Goal: Check status: Check status

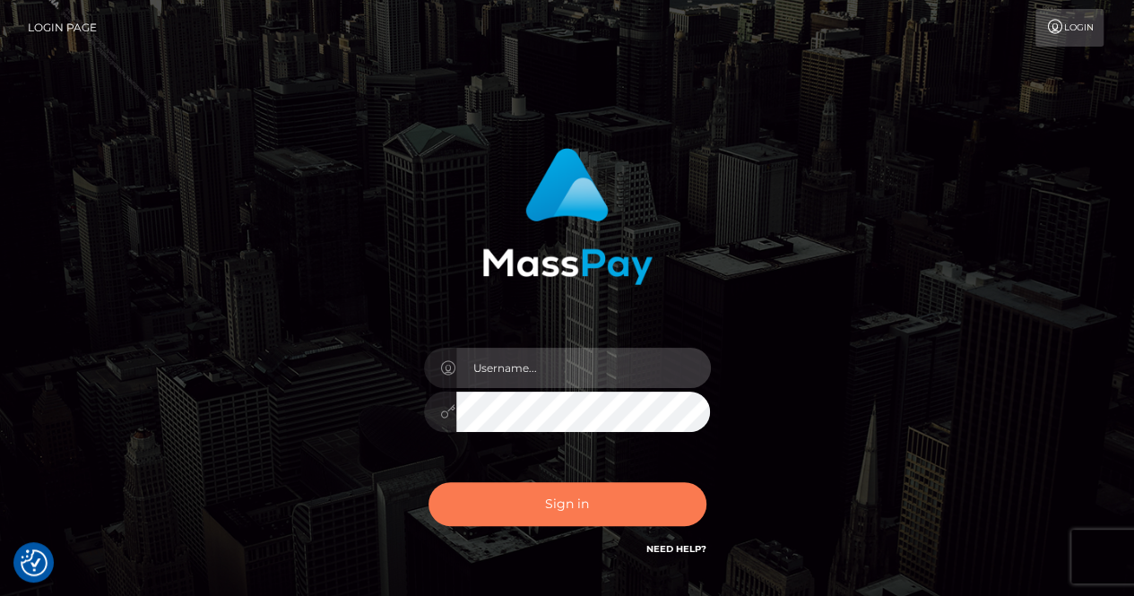
type input "Lindsey.Megabonanza"
click at [521, 517] on button "Sign in" at bounding box center [568, 504] width 278 height 44
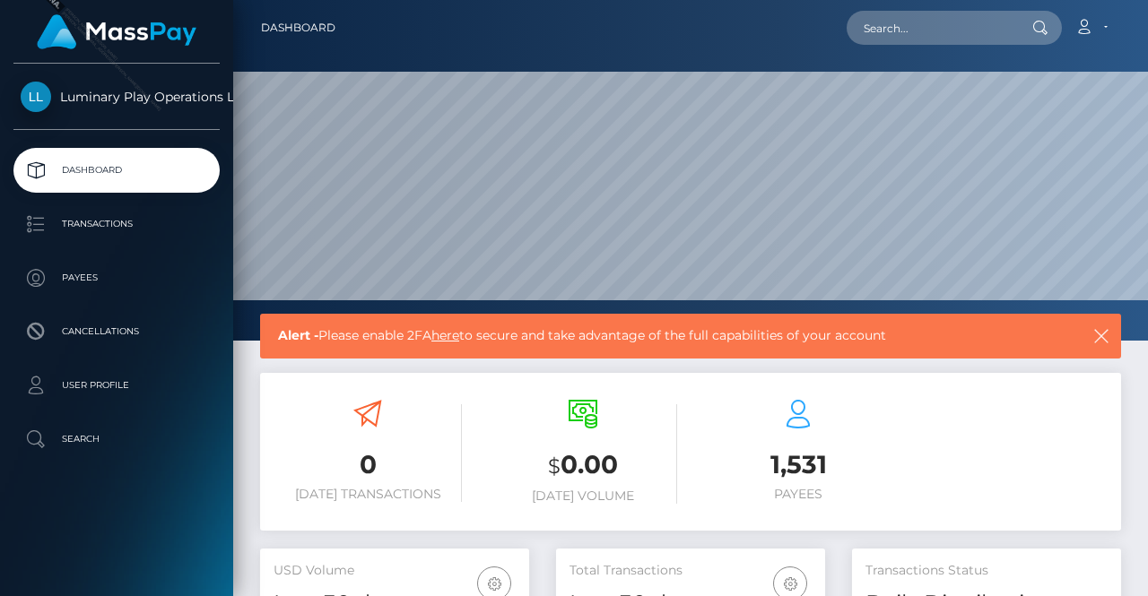
scroll to position [317, 269]
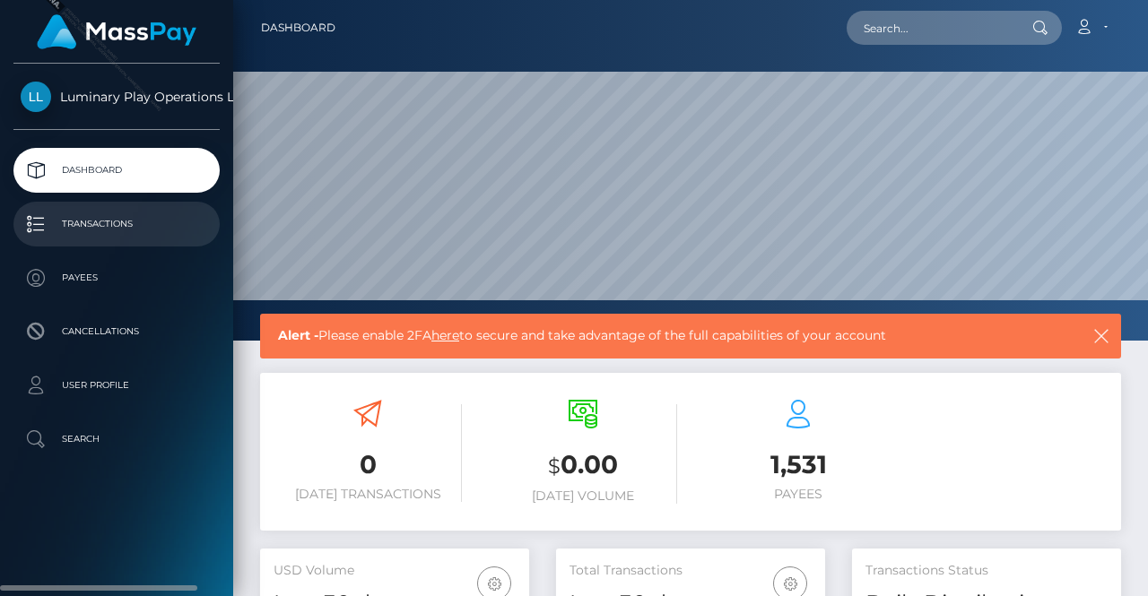
click at [102, 226] on p "Transactions" at bounding box center [117, 224] width 192 height 27
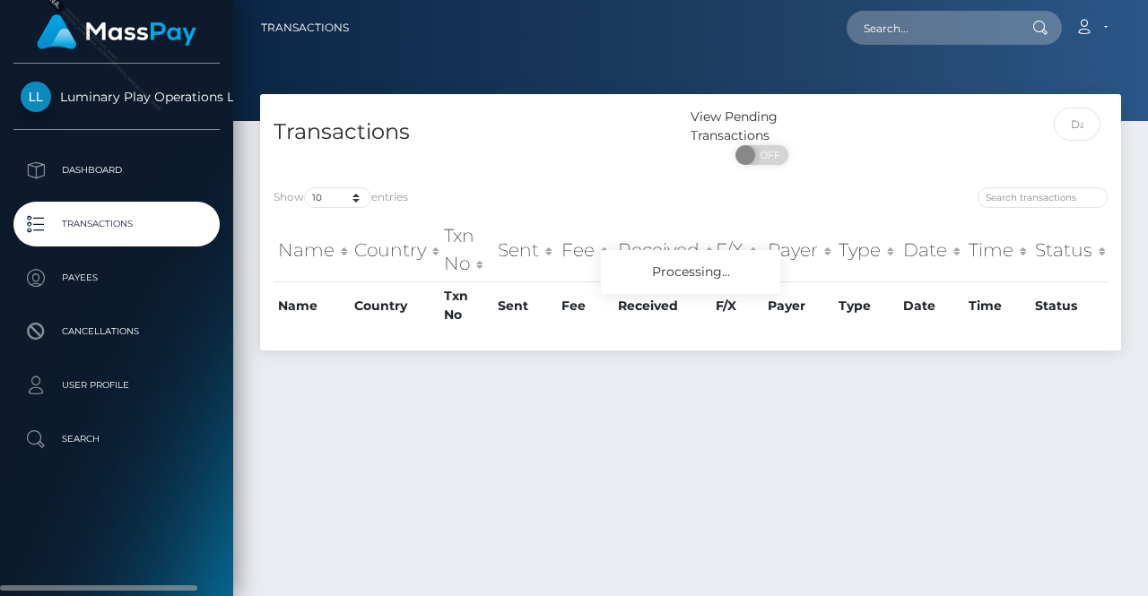
click at [110, 100] on span "Luminary Play Operations Limited" at bounding box center [116, 97] width 206 height 16
click at [38, 103] on span "Luminary Play Operations Limited" at bounding box center [116, 97] width 206 height 16
click at [213, 93] on span "Luminary Play Operations Limited" at bounding box center [116, 97] width 206 height 16
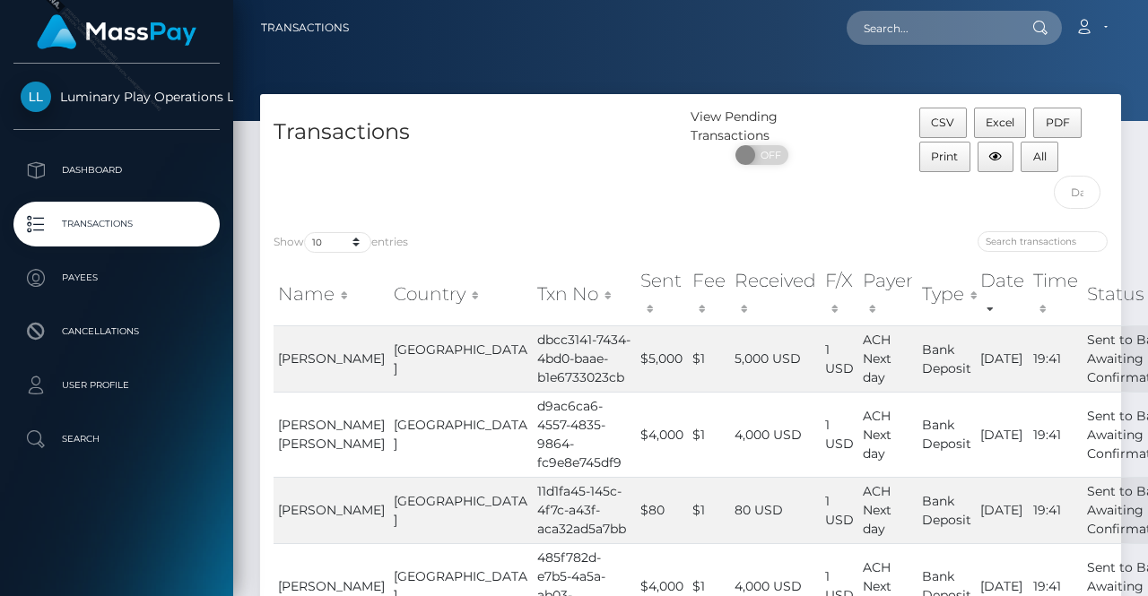
click at [65, 24] on img at bounding box center [117, 31] width 160 height 35
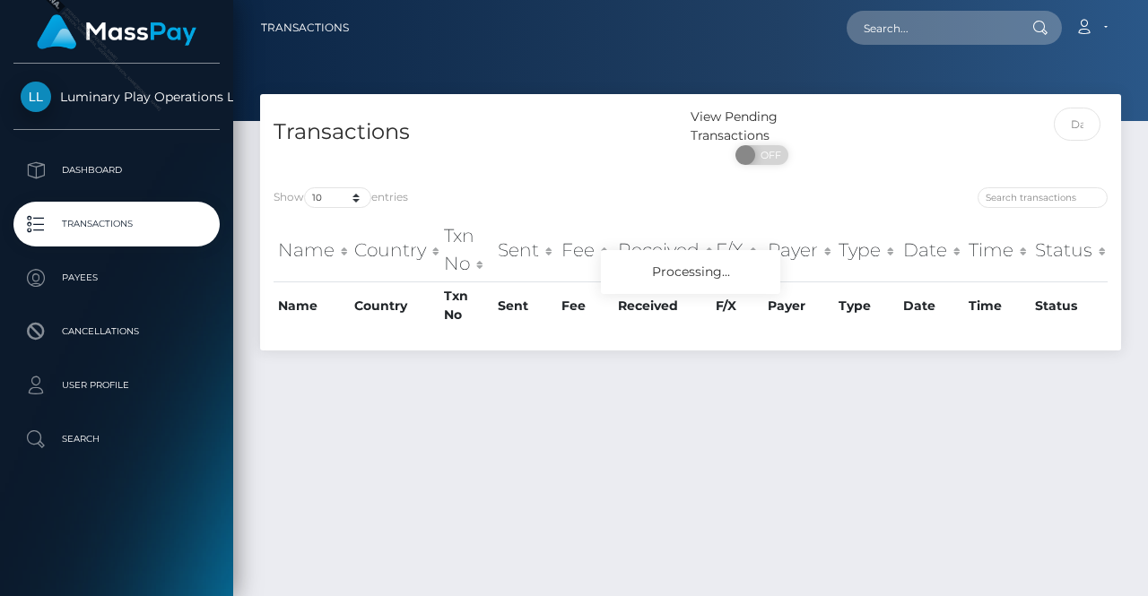
click at [48, 98] on span "Luminary Play Operations Limited" at bounding box center [116, 97] width 206 height 16
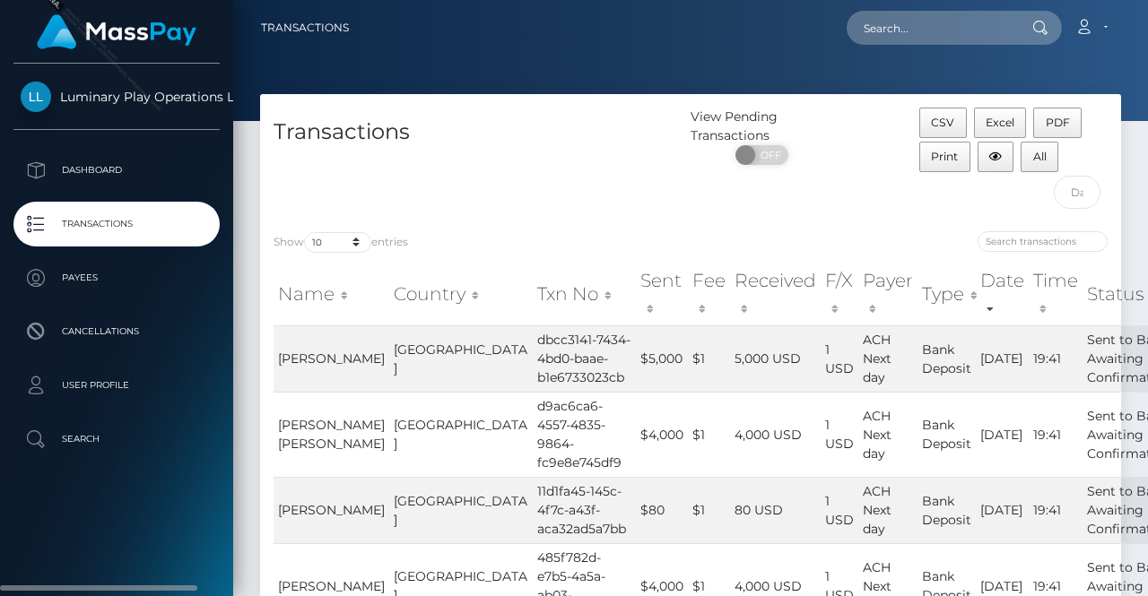
click at [46, 99] on span "Luminary Play Operations Limited" at bounding box center [116, 97] width 206 height 16
click at [204, 100] on span "Luminary Play Operations Limited" at bounding box center [116, 97] width 206 height 16
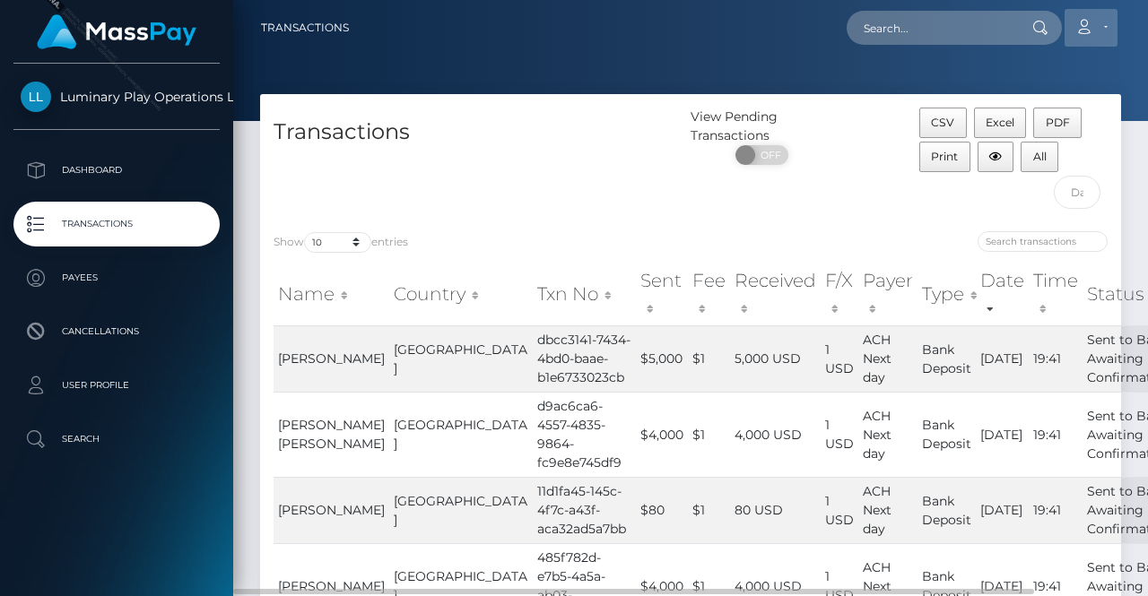
click at [1094, 24] on link "Account" at bounding box center [1090, 28] width 53 height 38
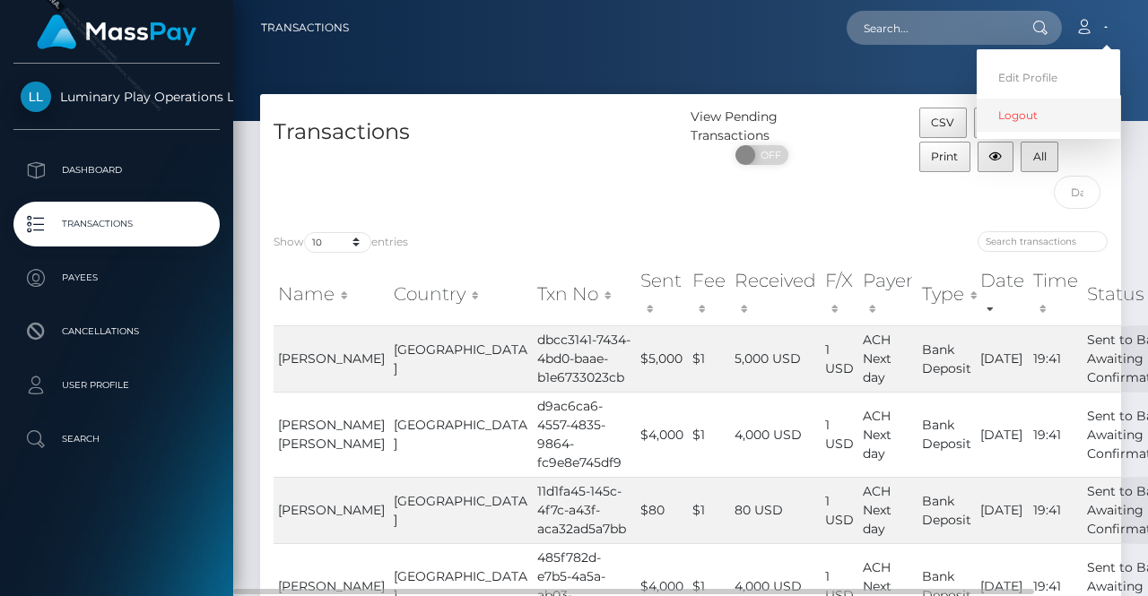
click at [1026, 119] on link "Logout" at bounding box center [1047, 115] width 143 height 33
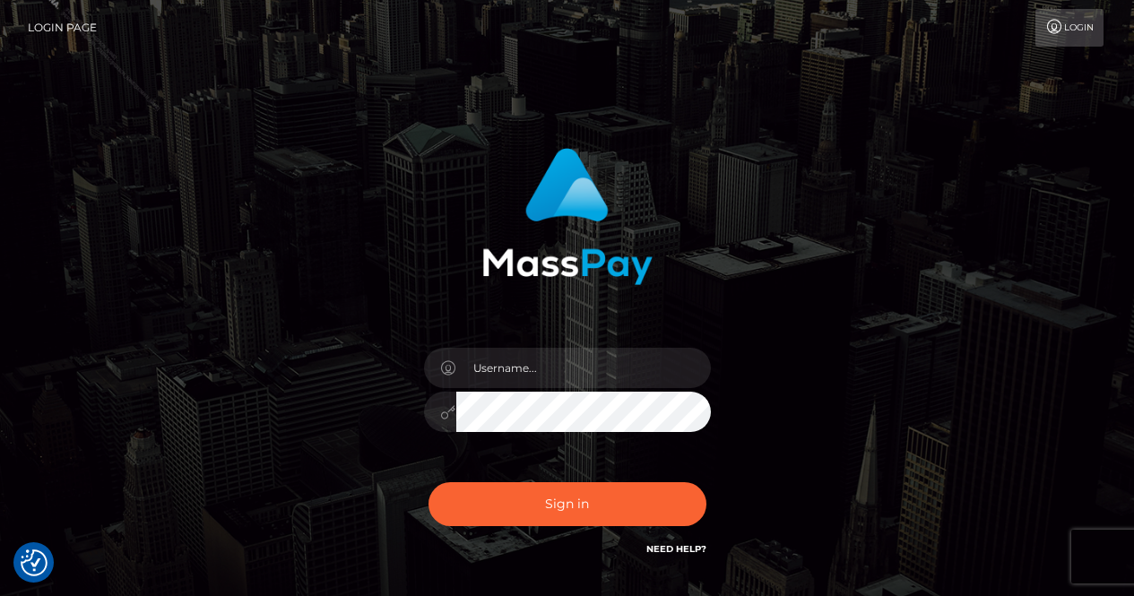
checkbox input "true"
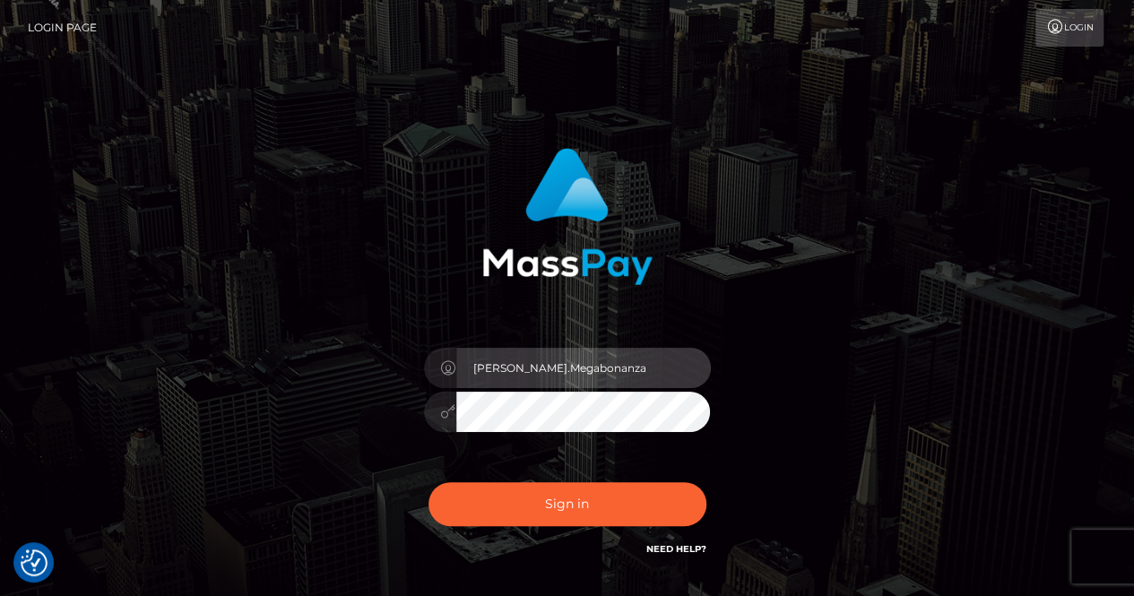
click at [605, 357] on input "[PERSON_NAME].Megabonanza" at bounding box center [583, 368] width 255 height 40
type input "Lindsey.MB"
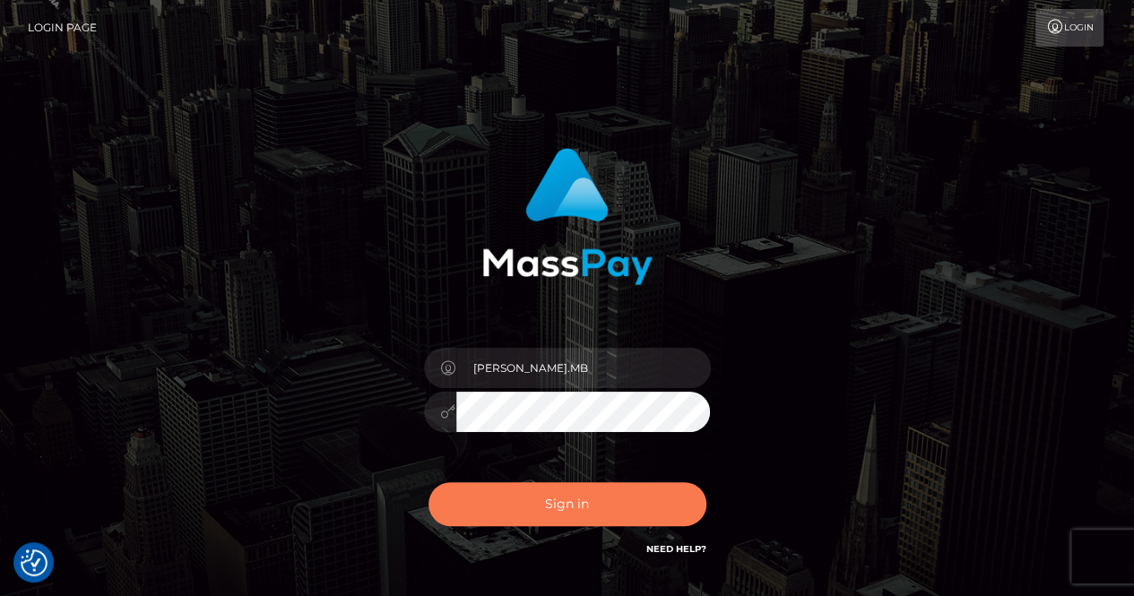
drag, startPoint x: 558, startPoint y: 505, endPoint x: 810, endPoint y: 440, distance: 260.9
click at [558, 504] on button "Sign in" at bounding box center [568, 504] width 278 height 44
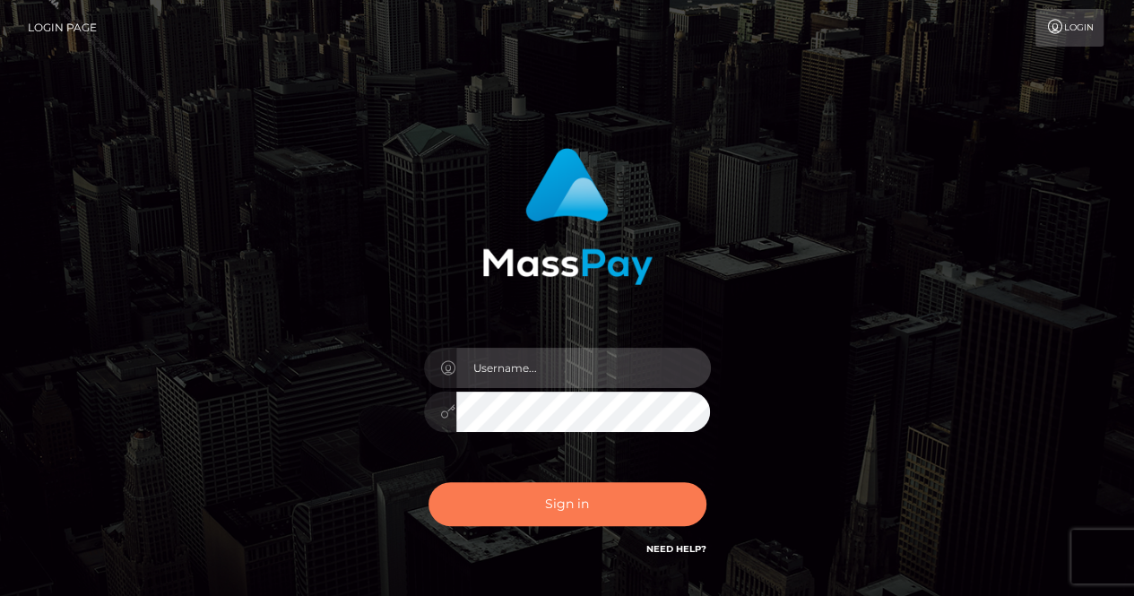
type input "[PERSON_NAME].Megabonanza"
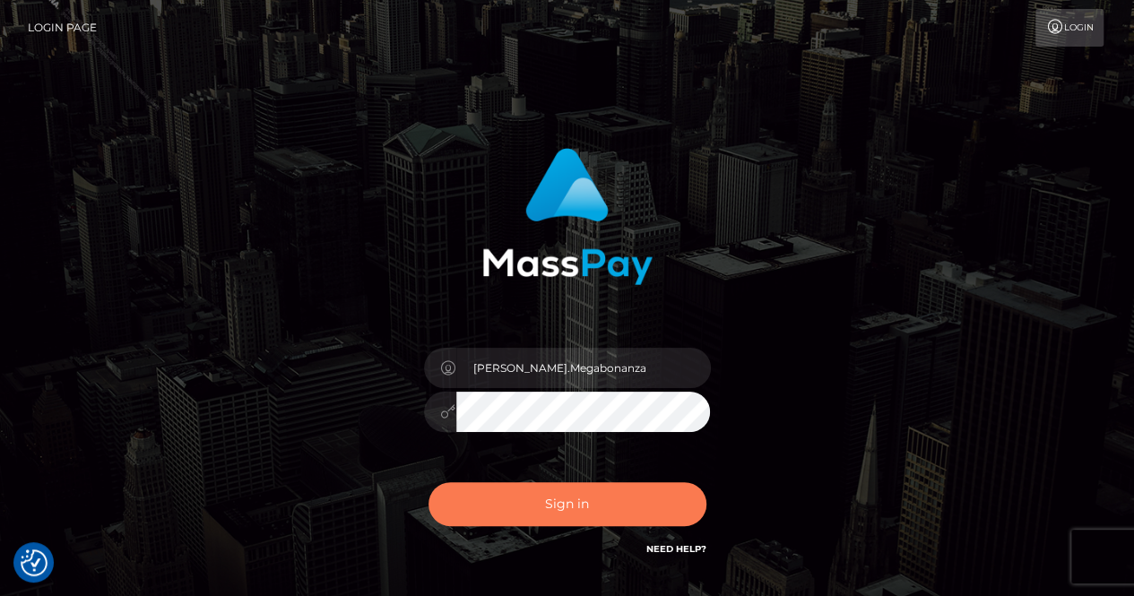
drag, startPoint x: 533, startPoint y: 506, endPoint x: 890, endPoint y: 424, distance: 366.0
click at [538, 505] on button "Sign in" at bounding box center [568, 504] width 278 height 44
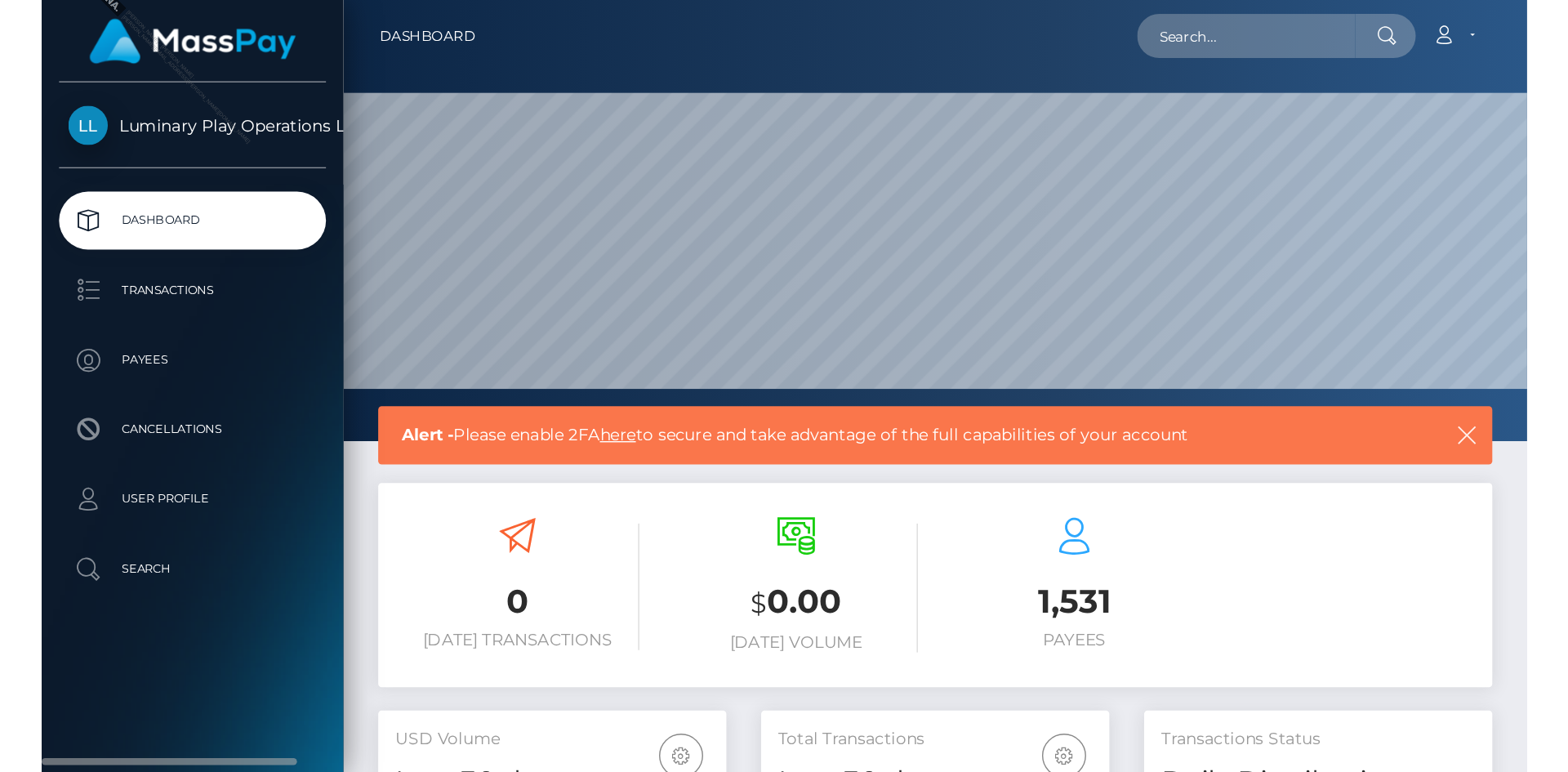
scroll to position [289, 245]
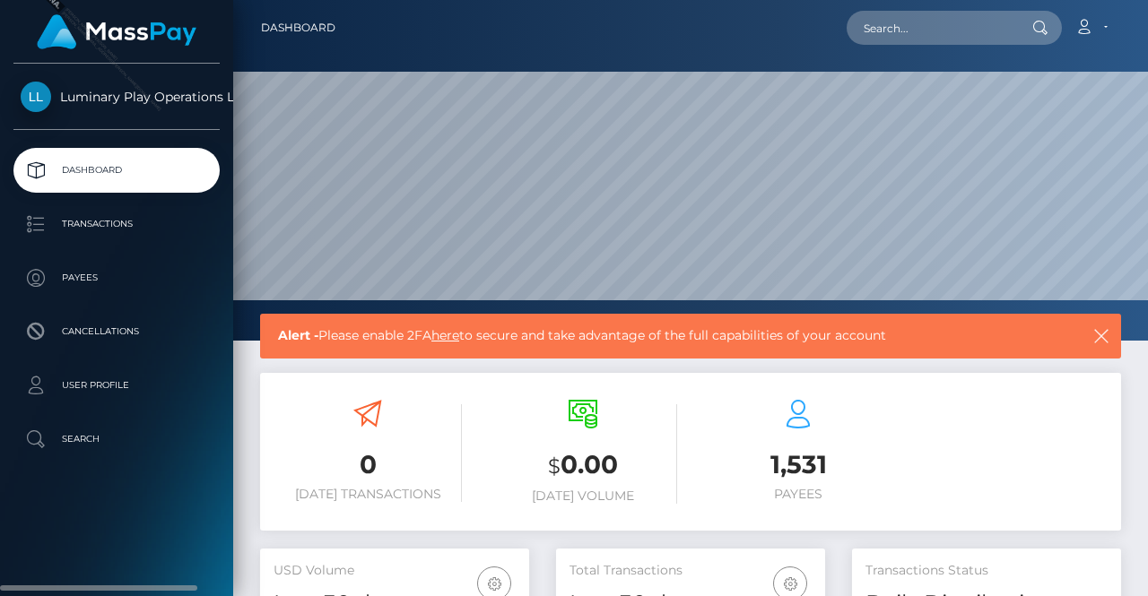
click at [47, 96] on span "Luminary Play Operations Limited" at bounding box center [116, 97] width 206 height 16
click at [187, 101] on span "Luminary Play Operations Limited" at bounding box center [116, 97] width 206 height 16
click at [25, 100] on span "Luminary Play Operations Limited" at bounding box center [116, 97] width 206 height 16
click at [199, 107] on link "Luminary Play Operations Limited" at bounding box center [116, 97] width 233 height 30
click at [210, 98] on span "Luminary Play Operations Limited" at bounding box center [116, 97] width 206 height 16
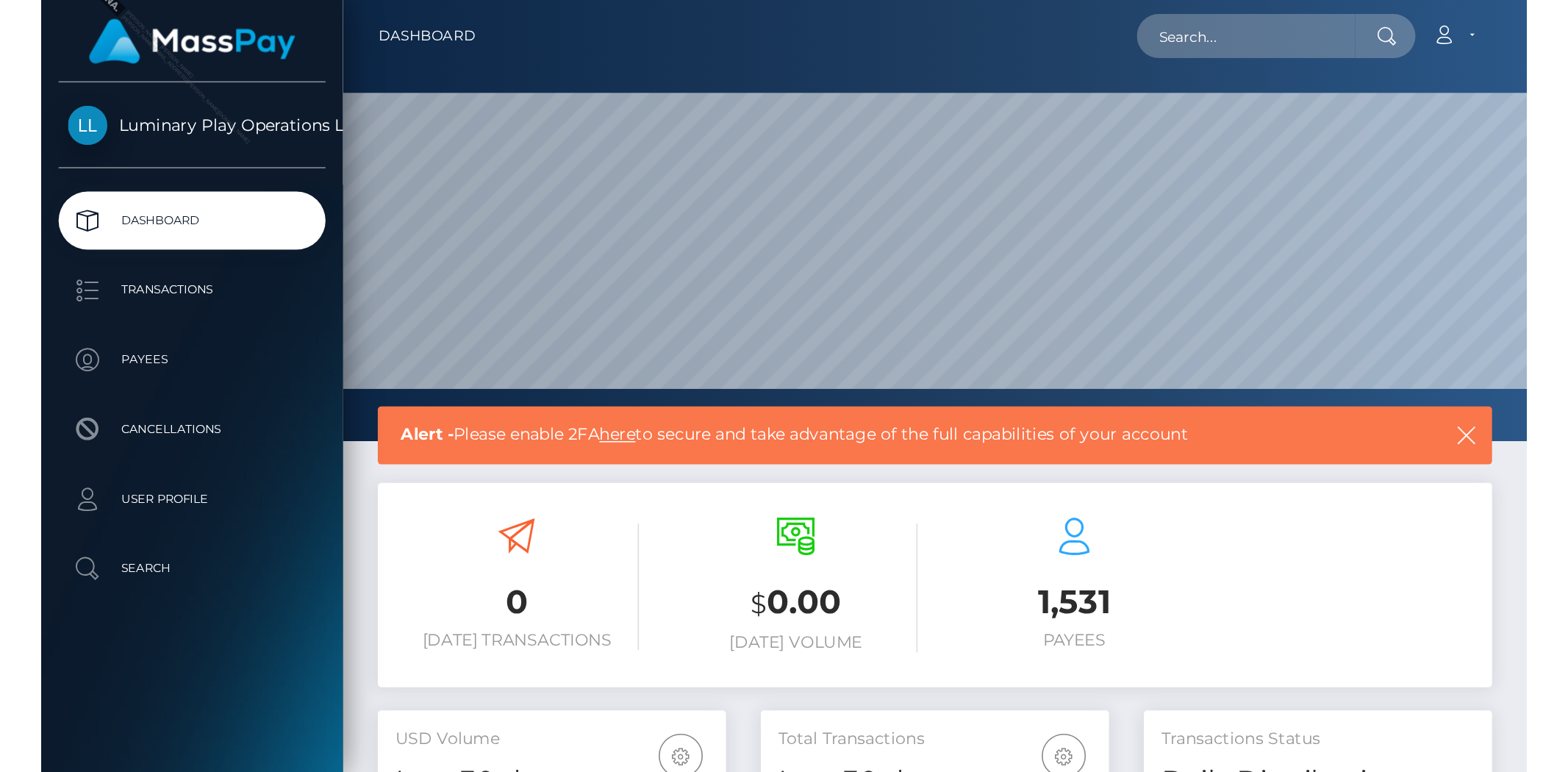
scroll to position [261, 378]
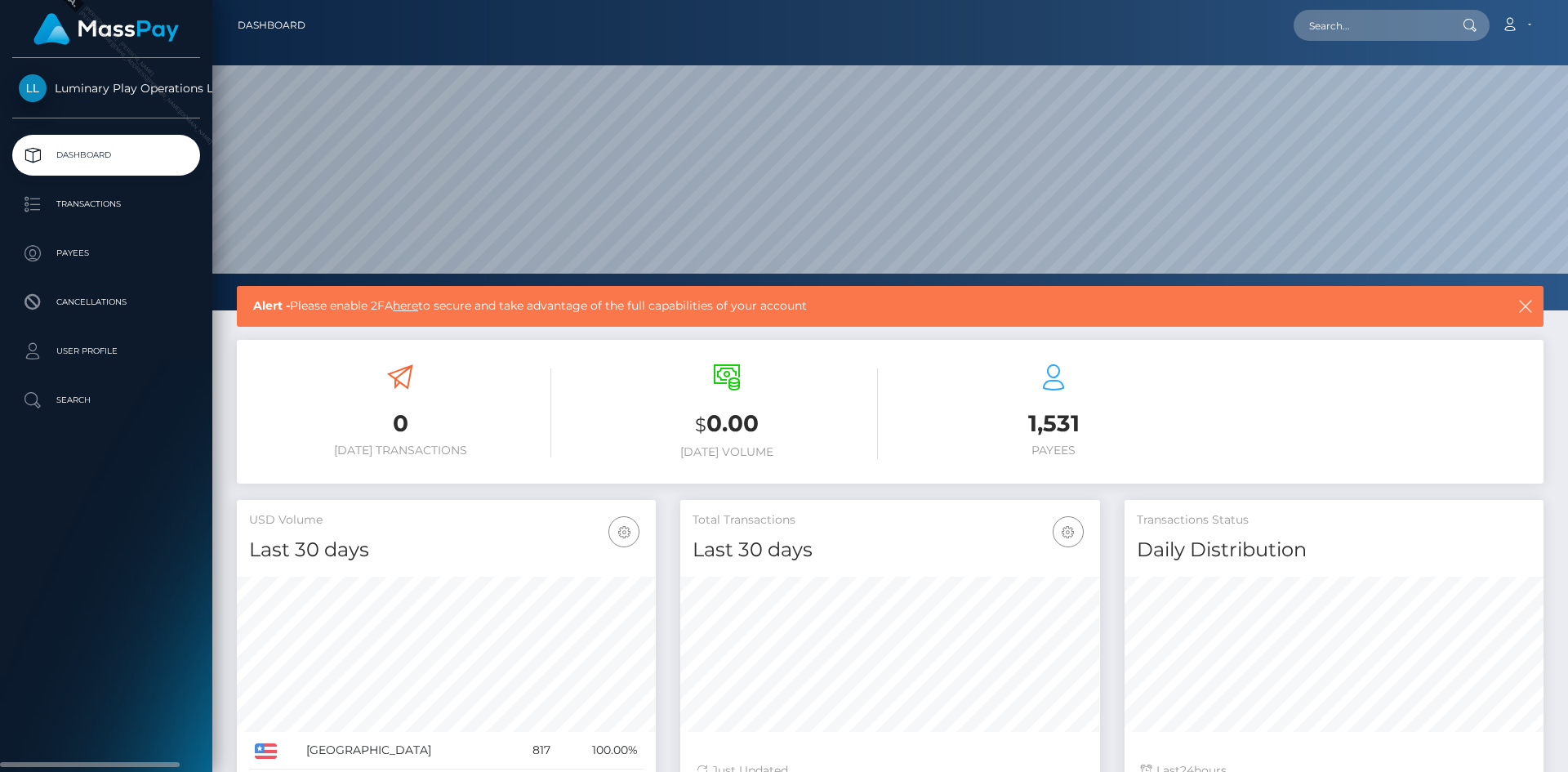
click at [48, 87] on span "Luminary Play Operations Limited" at bounding box center [106, 88] width 188 height 15
click at [146, 88] on span "Luminary Play Operations Limited" at bounding box center [106, 88] width 188 height 15
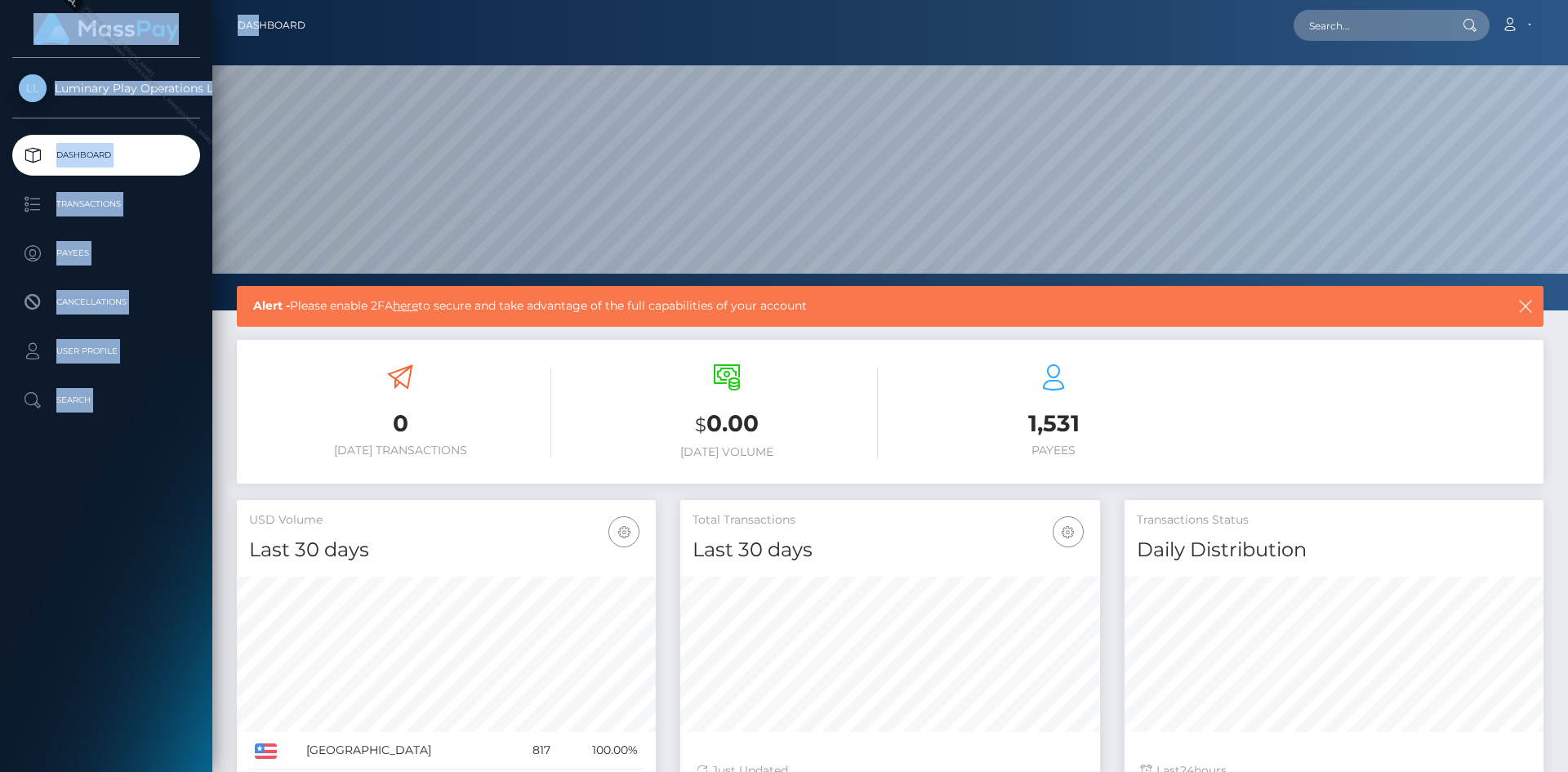
drag, startPoint x: 210, startPoint y: 12, endPoint x: 257, endPoint y: 26, distance: 49.0
click at [257, 26] on div "Luminary Play Operations Limited Dashboard Transactions Payees Cancellations 0 $" at bounding box center [784, 386] width 1568 height 772
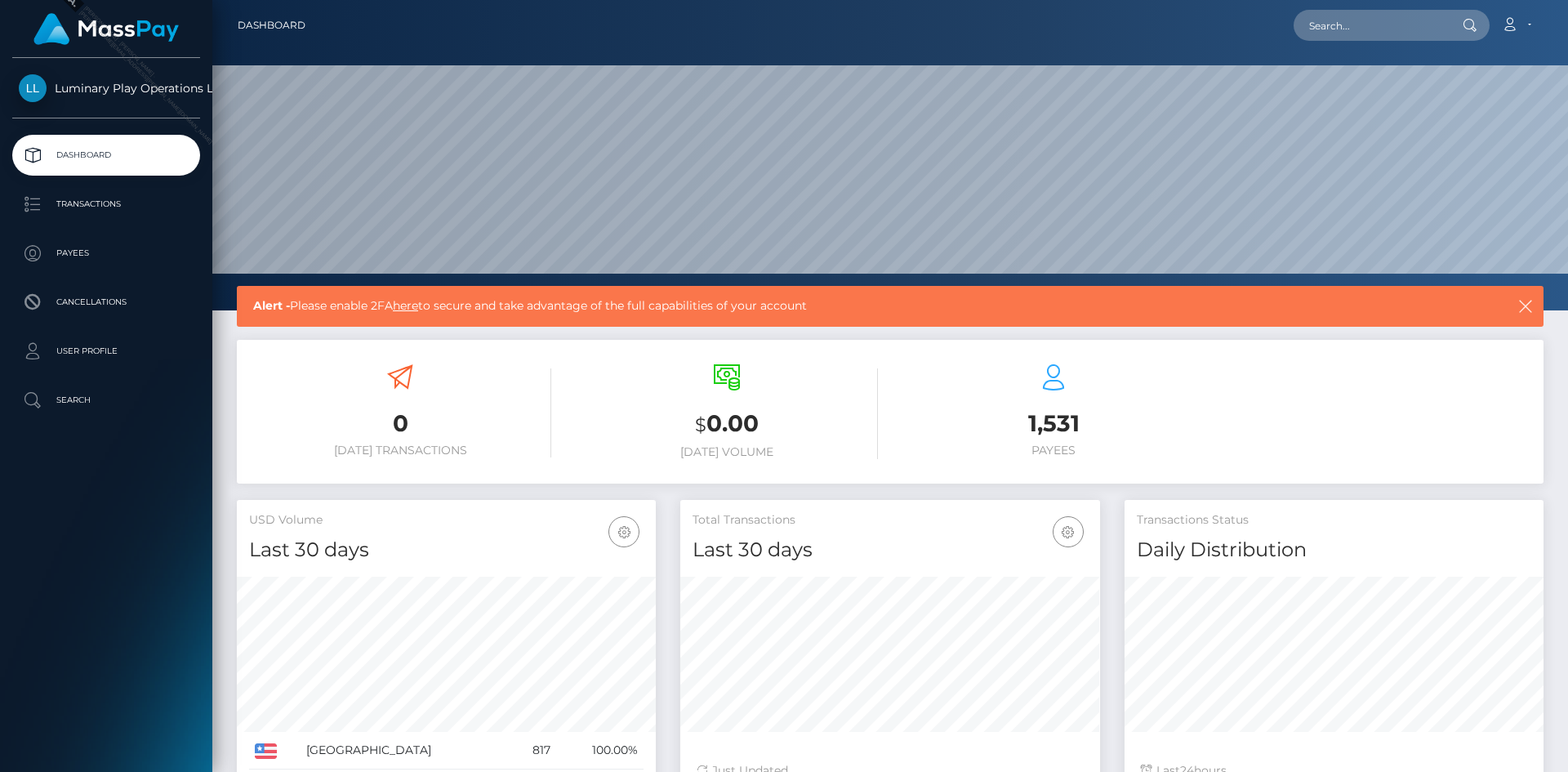
click at [251, 305] on div "Alert - Please enable 2FA here to secure and take advantage of the full capabil…" at bounding box center [890, 306] width 1307 height 41
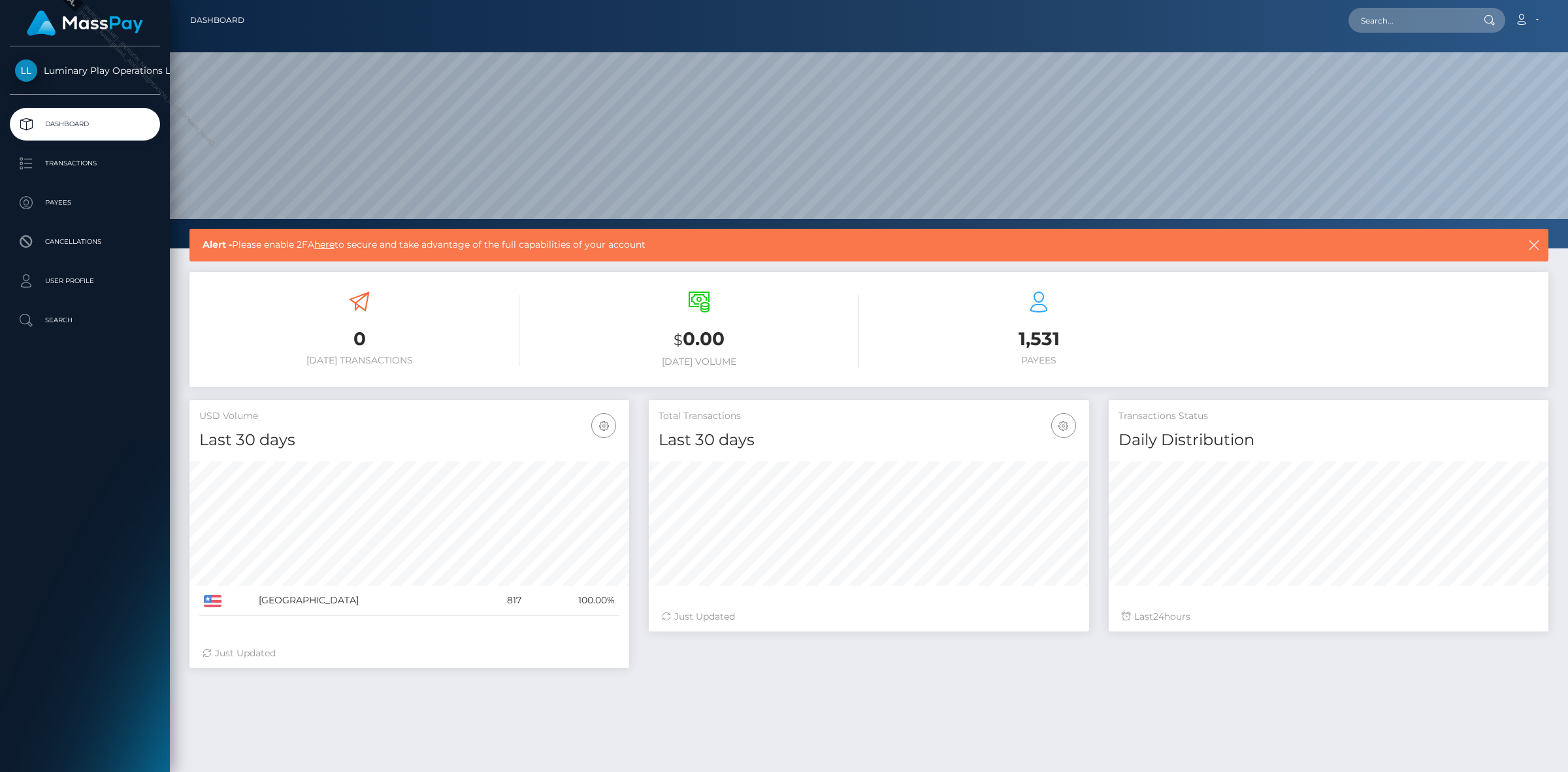
scroll to position [0, 0]
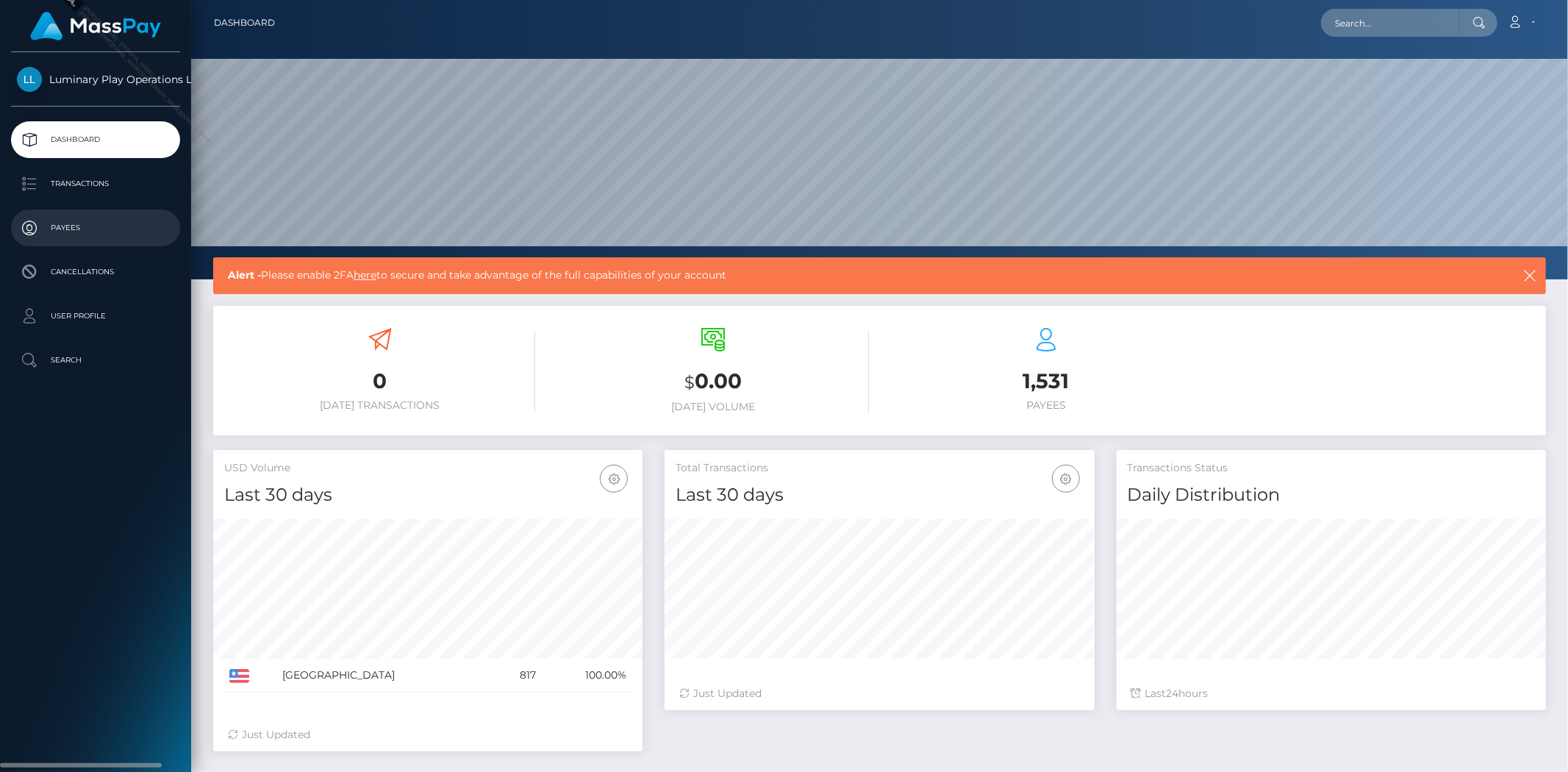
drag, startPoint x: 1377, startPoint y: 0, endPoint x: 145, endPoint y: 217, distance: 1251.0
click at [145, 226] on p "Payees" at bounding box center [96, 227] width 157 height 22
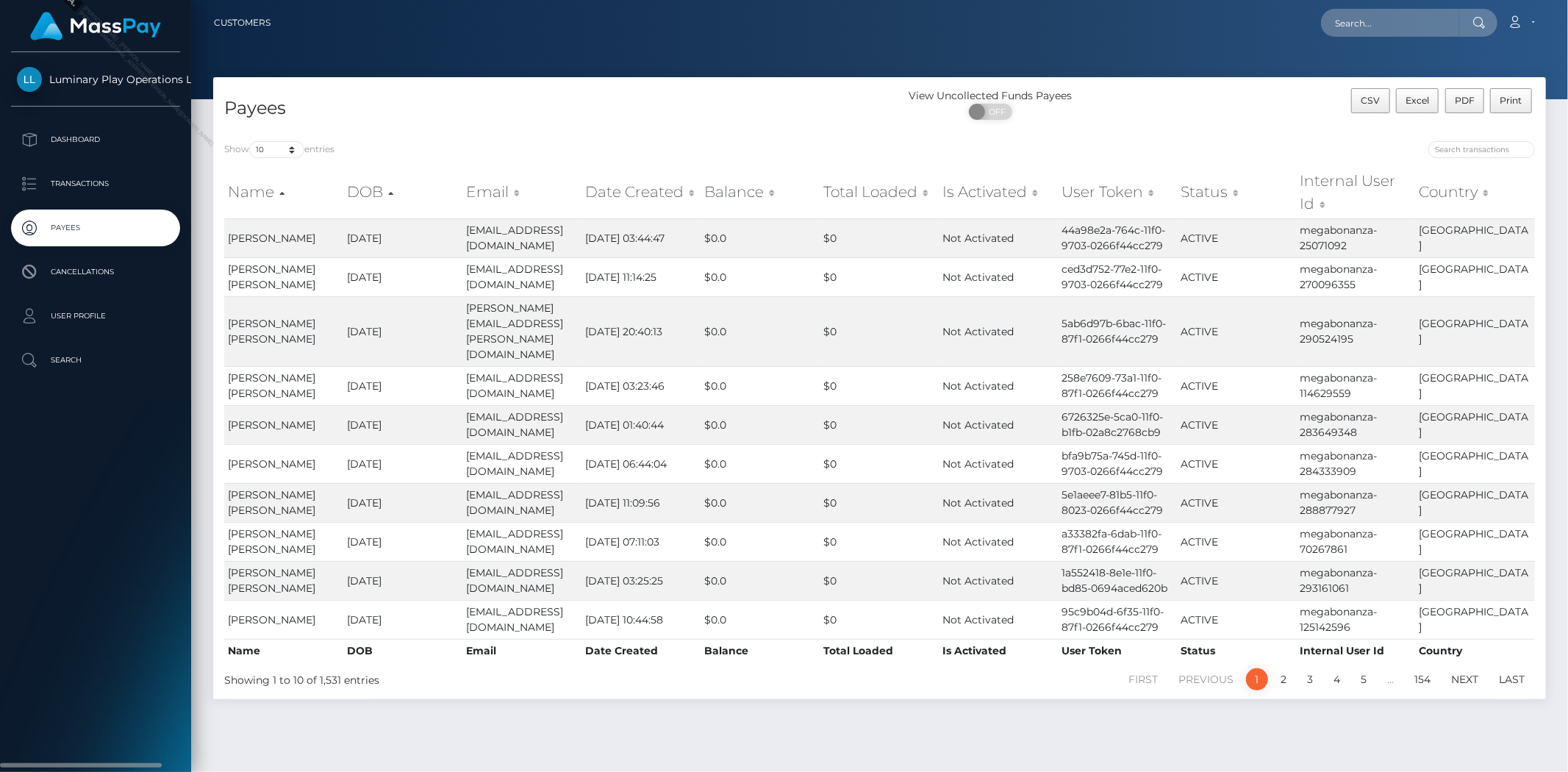
drag, startPoint x: 97, startPoint y: 84, endPoint x: 145, endPoint y: 84, distance: 48.0
click at [98, 84] on span "Luminary Play Operations Limited" at bounding box center [95, 80] width 169 height 13
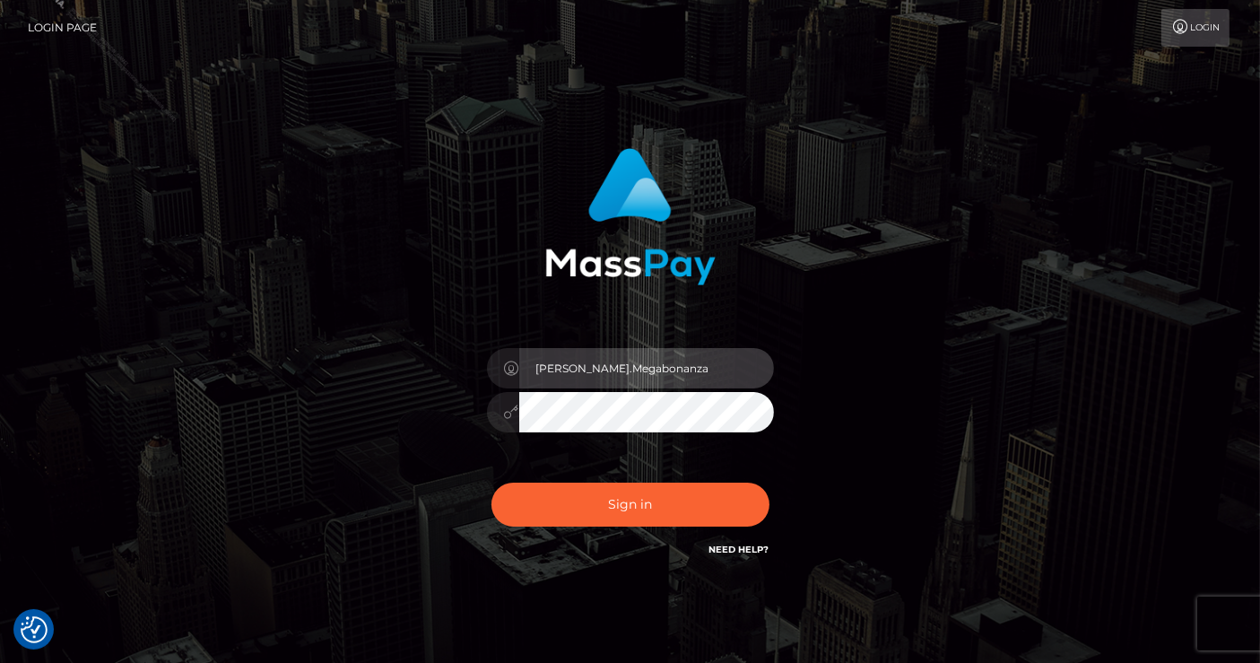
click at [678, 368] on input "[PERSON_NAME].Megabonanza" at bounding box center [646, 368] width 255 height 40
type input "[PERSON_NAME].MB"
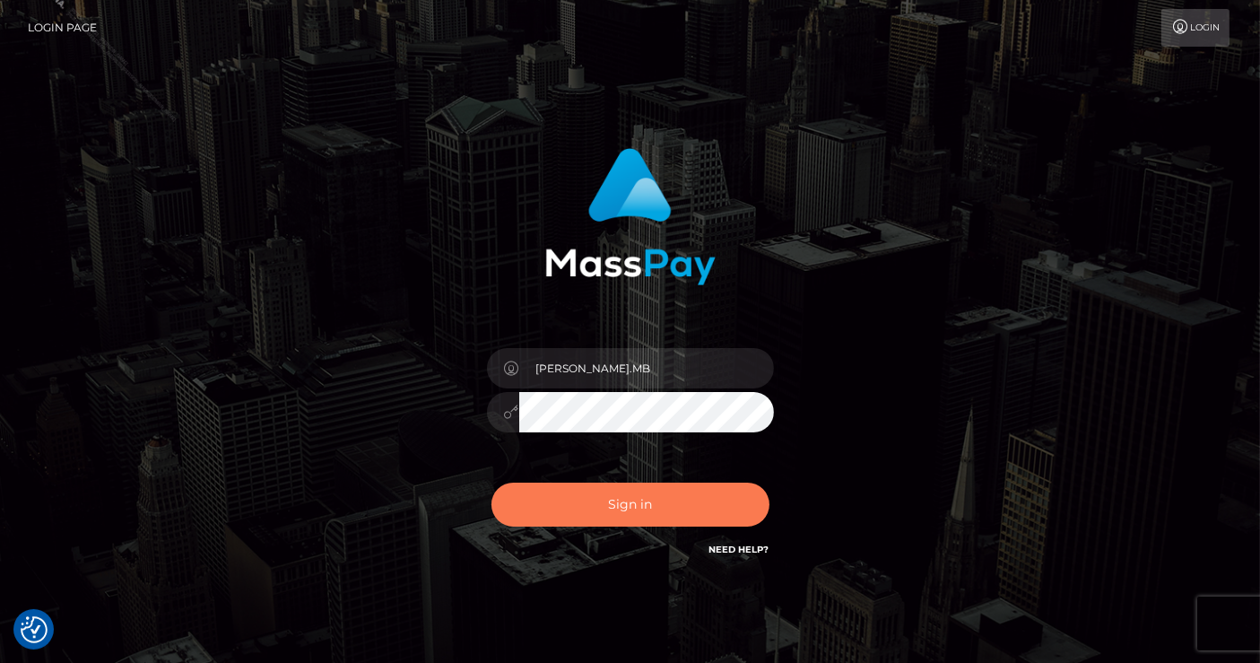
click at [668, 516] on button "Sign in" at bounding box center [630, 504] width 278 height 44
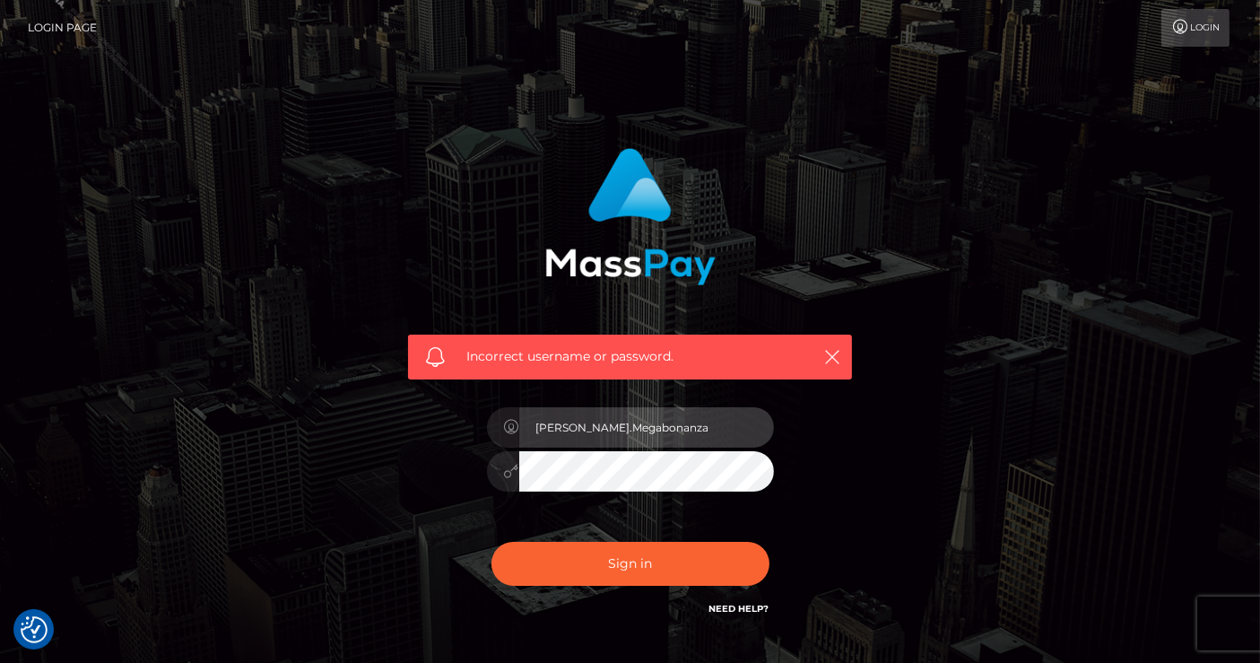
click at [683, 426] on input "[PERSON_NAME].Megabonanza" at bounding box center [646, 427] width 255 height 40
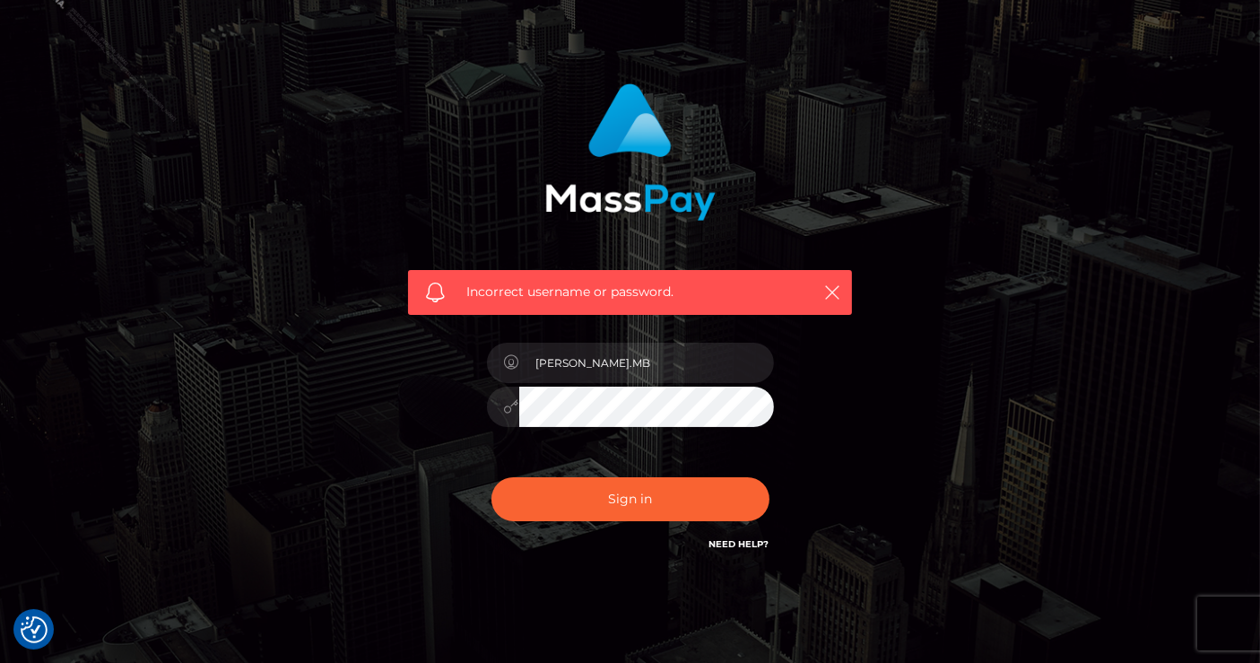
scroll to position [121, 0]
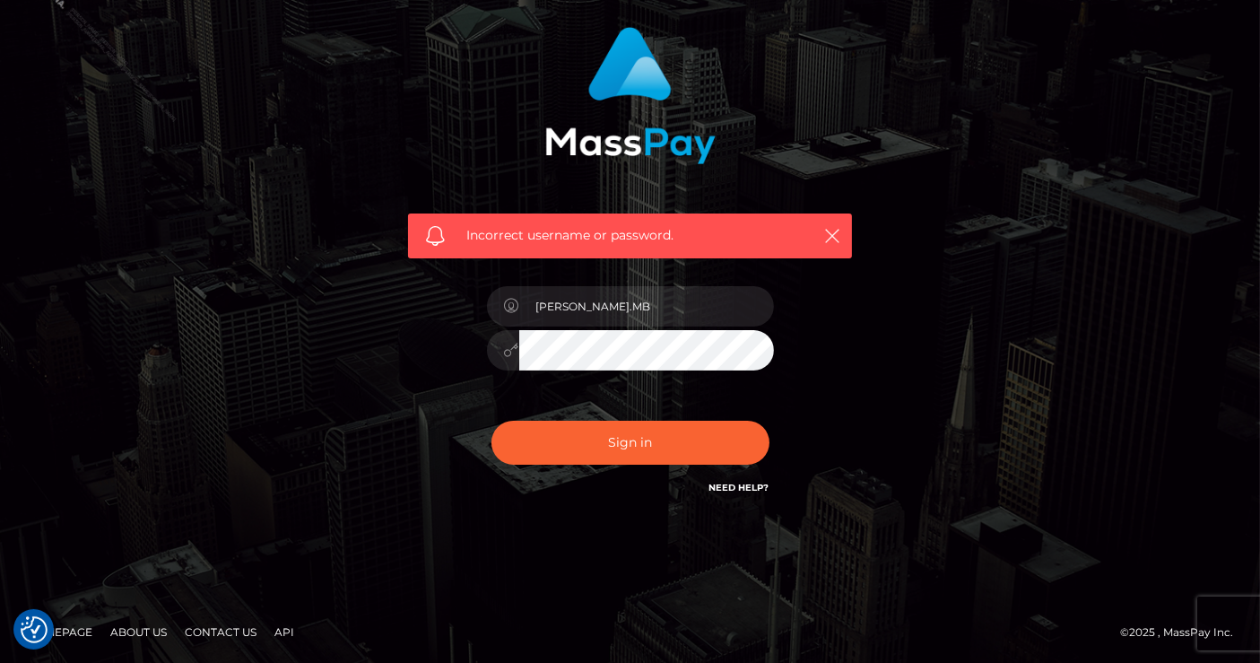
click at [731, 488] on link "Need Help?" at bounding box center [739, 487] width 60 height 12
click at [1014, 509] on div "Incorrect username or password. Lindsey.MB" at bounding box center [630, 271] width 1022 height 516
click at [838, 234] on icon "button" at bounding box center [832, 236] width 18 height 18
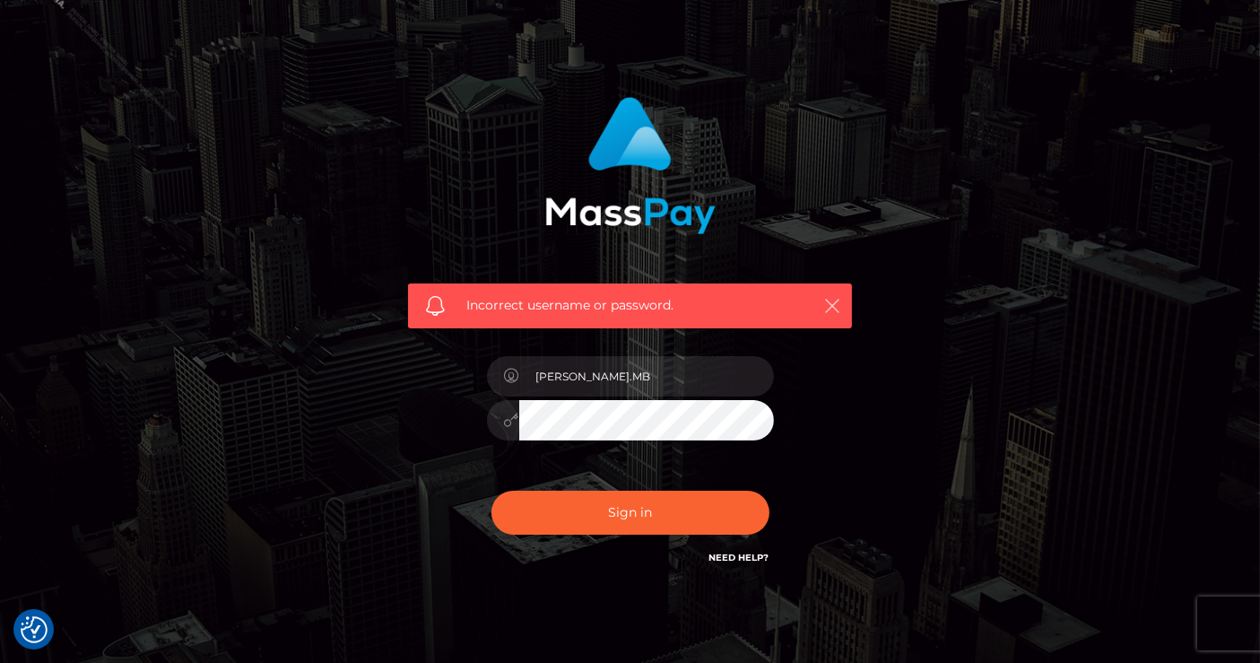
scroll to position [0, 0]
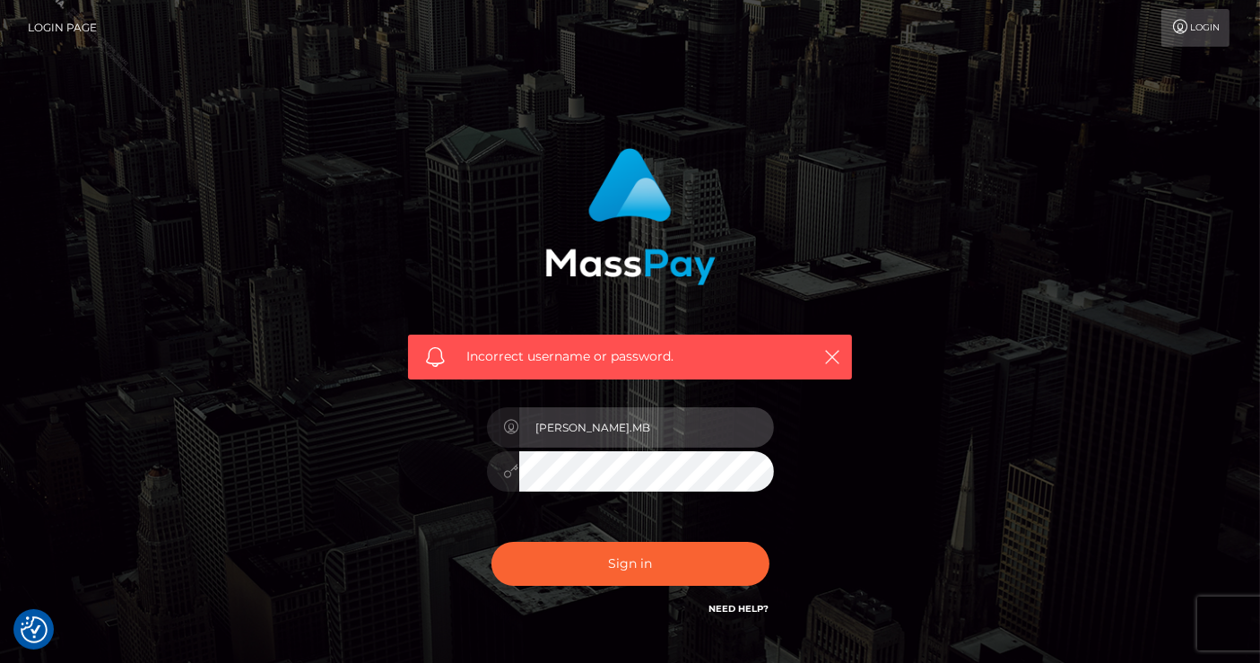
drag, startPoint x: 619, startPoint y: 429, endPoint x: 517, endPoint y: 429, distance: 102.2
click at [517, 429] on div "[PERSON_NAME].MB" at bounding box center [630, 424] width 287 height 35
paste input "silversocial"
type input "Lindsey.silversocial"
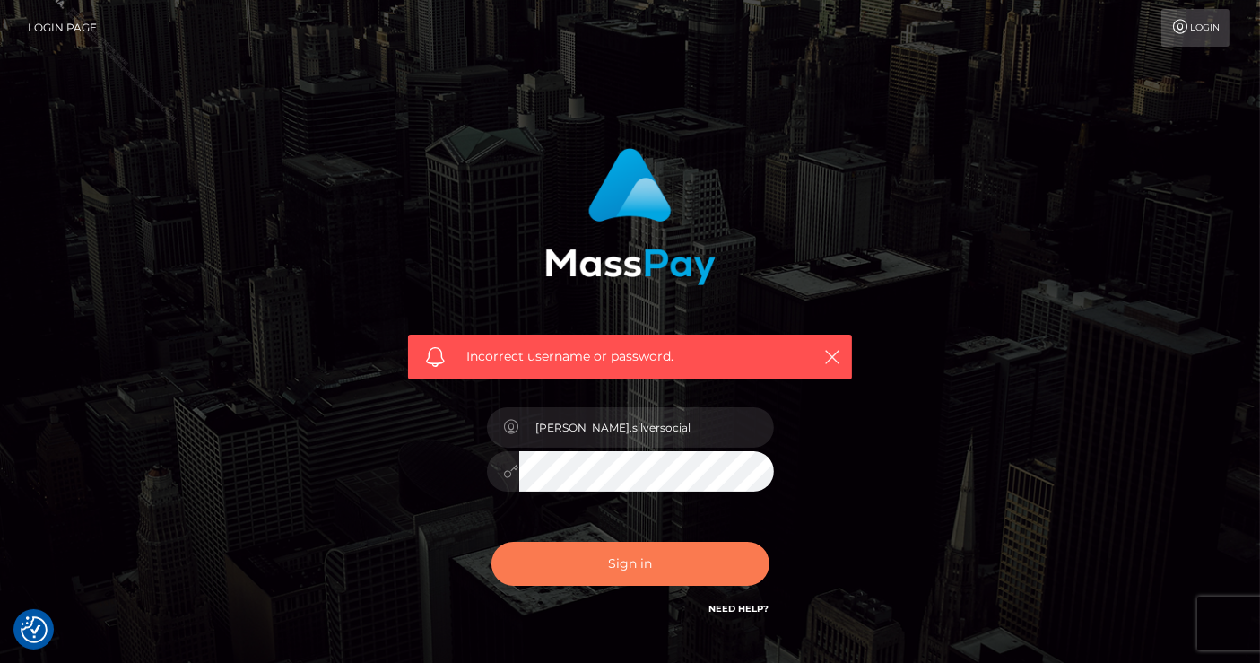
click at [579, 578] on button "Sign in" at bounding box center [630, 564] width 278 height 44
click at [827, 360] on icon "button" at bounding box center [832, 357] width 18 height 18
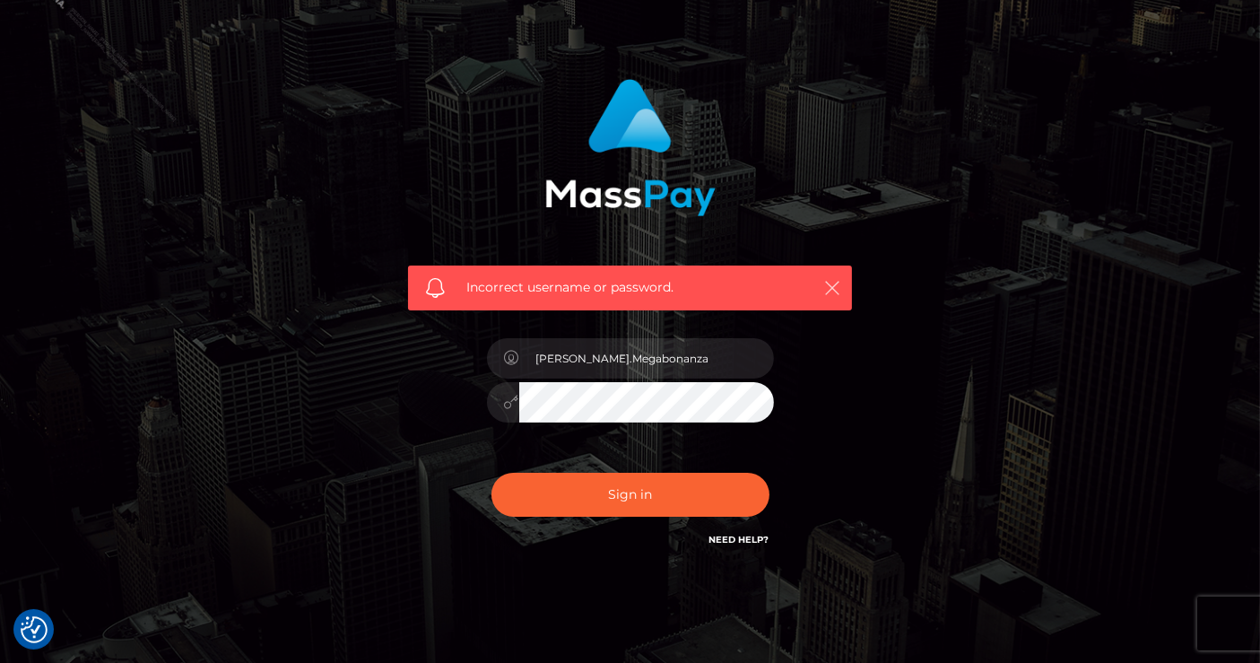
scroll to position [100, 0]
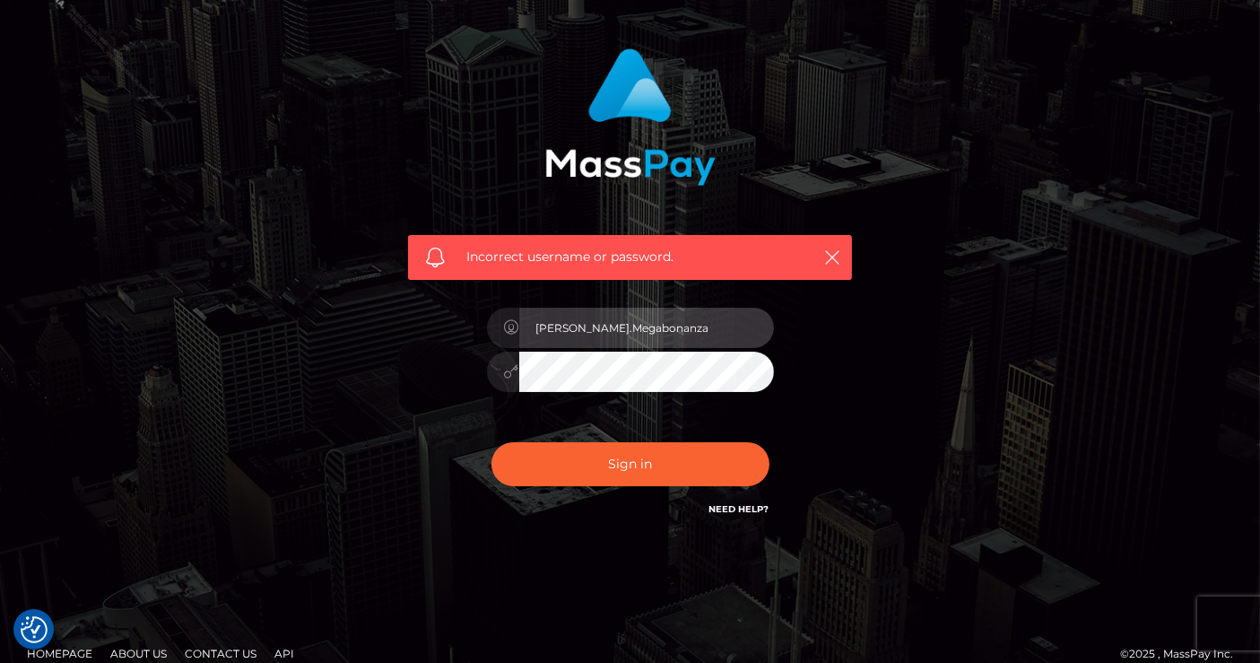
click at [612, 316] on input "[PERSON_NAME].Megabonanza" at bounding box center [646, 328] width 255 height 40
drag, startPoint x: 662, startPoint y: 320, endPoint x: 499, endPoint y: 337, distance: 163.2
click at [492, 326] on div "[PERSON_NAME].Megabonanza" at bounding box center [630, 325] width 287 height 35
paste input "[PERSON_NAME].silversocial"
type input "[PERSON_NAME].silversocial"
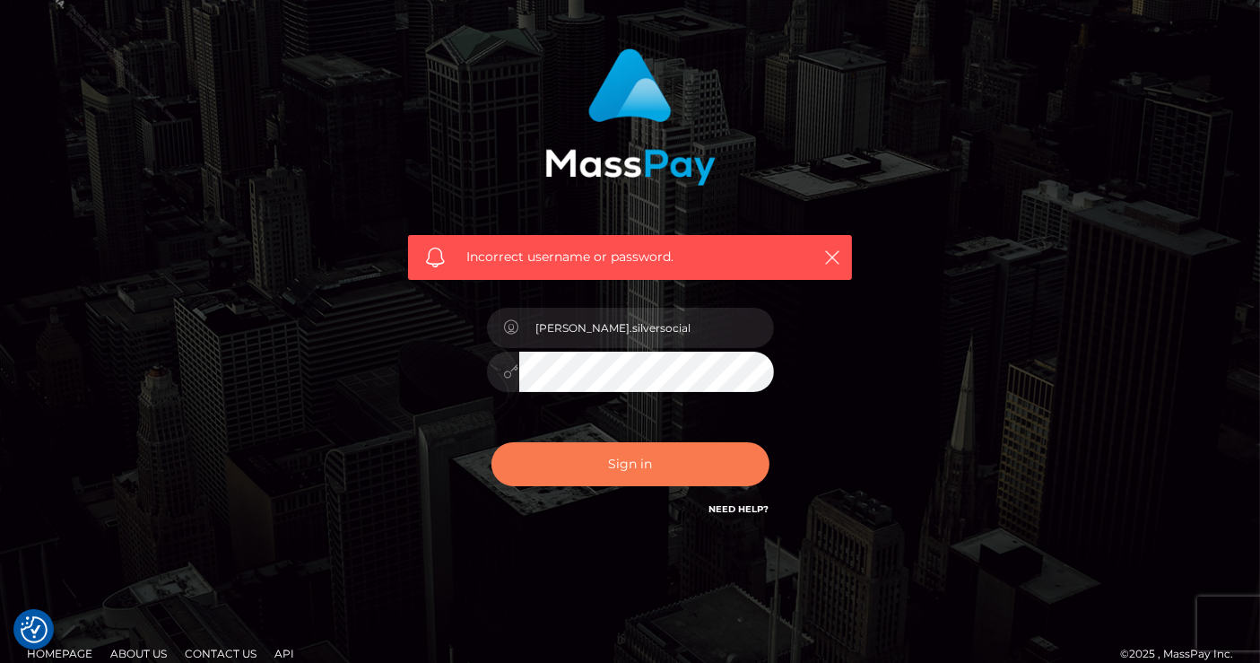
click at [514, 377] on div at bounding box center [630, 368] width 287 height 35
click at [595, 464] on button "Sign in" at bounding box center [630, 464] width 278 height 44
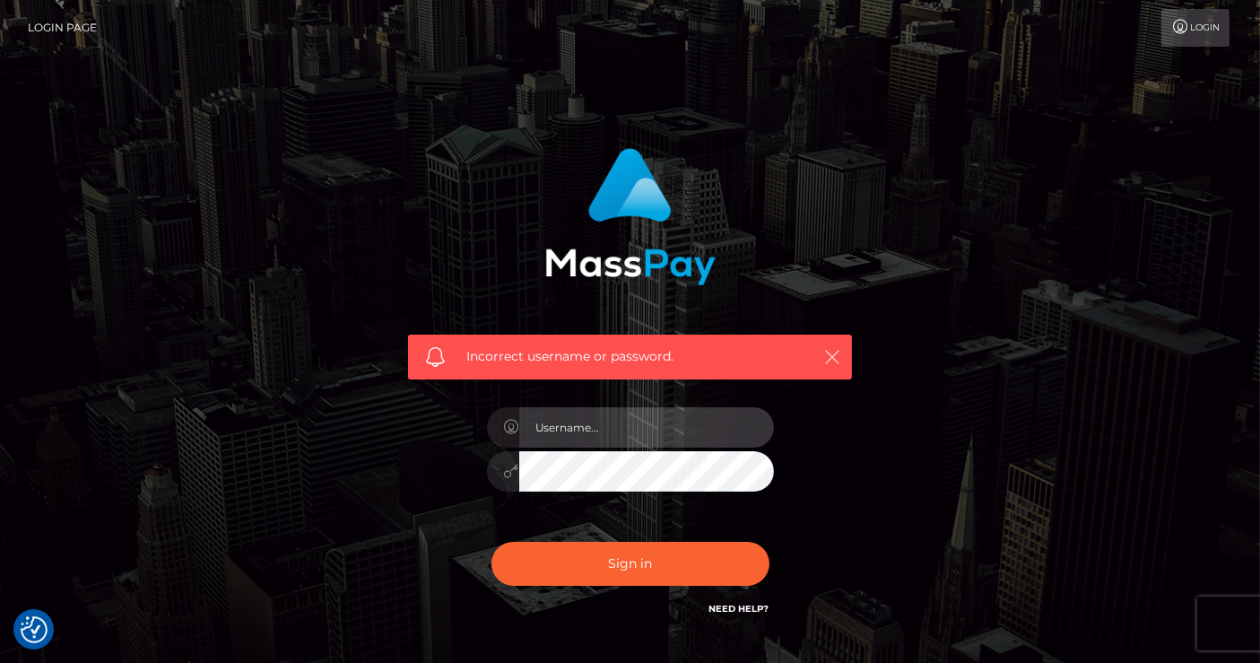
type input "[PERSON_NAME].Megabonanza"
click at [824, 354] on icon "button" at bounding box center [832, 357] width 18 height 18
click at [1198, 37] on link "Login" at bounding box center [1195, 28] width 68 height 38
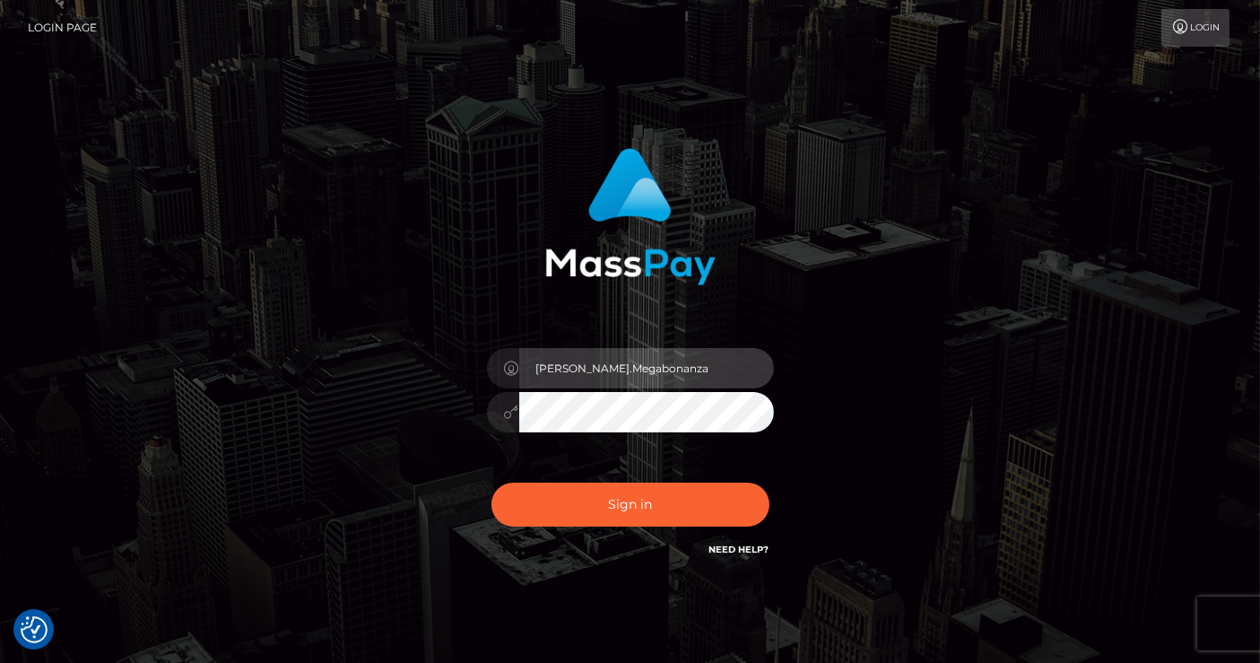
drag, startPoint x: 648, startPoint y: 369, endPoint x: 530, endPoint y: 372, distance: 118.4
click at [530, 372] on input "[PERSON_NAME].Megabonanza" at bounding box center [646, 368] width 255 height 40
drag, startPoint x: 663, startPoint y: 366, endPoint x: 590, endPoint y: 444, distance: 107.2
click at [513, 369] on div "[PERSON_NAME].Megabonanza" at bounding box center [630, 365] width 287 height 35
paste input "Z?Gje8hE$Mw9kus"
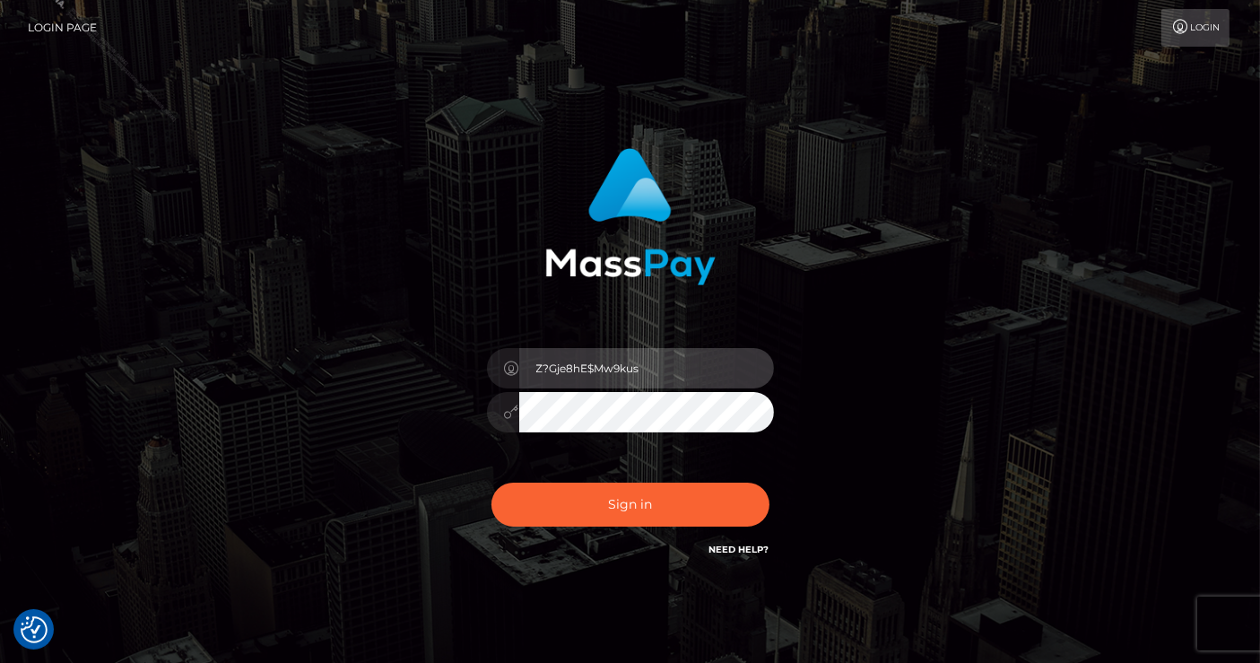
drag, startPoint x: 662, startPoint y: 370, endPoint x: 538, endPoint y: 384, distance: 124.4
click at [532, 372] on input "Z?Gje8hE$Mw9kus" at bounding box center [646, 368] width 255 height 40
paste input "Lindsey.silversocial"
type input "Lindsey.silversocial"
click at [480, 416] on div "Lindsey.silversocial" at bounding box center [630, 402] width 314 height 137
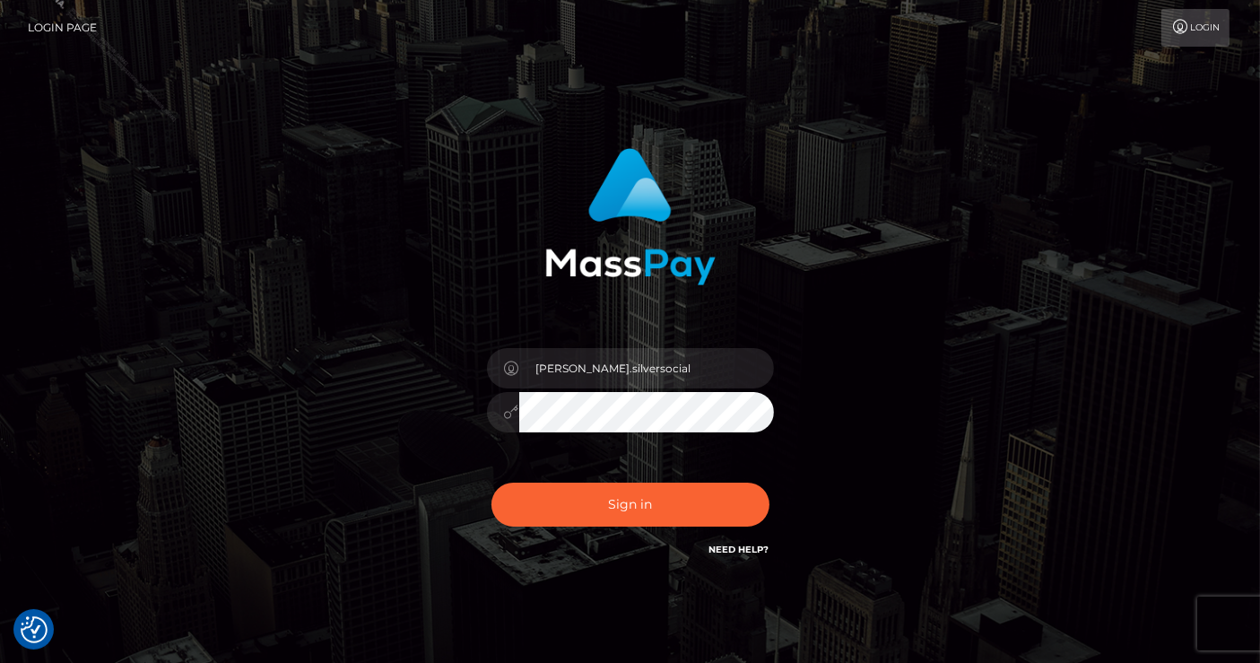
click at [395, 493] on div "Lindsey.silversocial Sign in" at bounding box center [629, 353] width 471 height 438
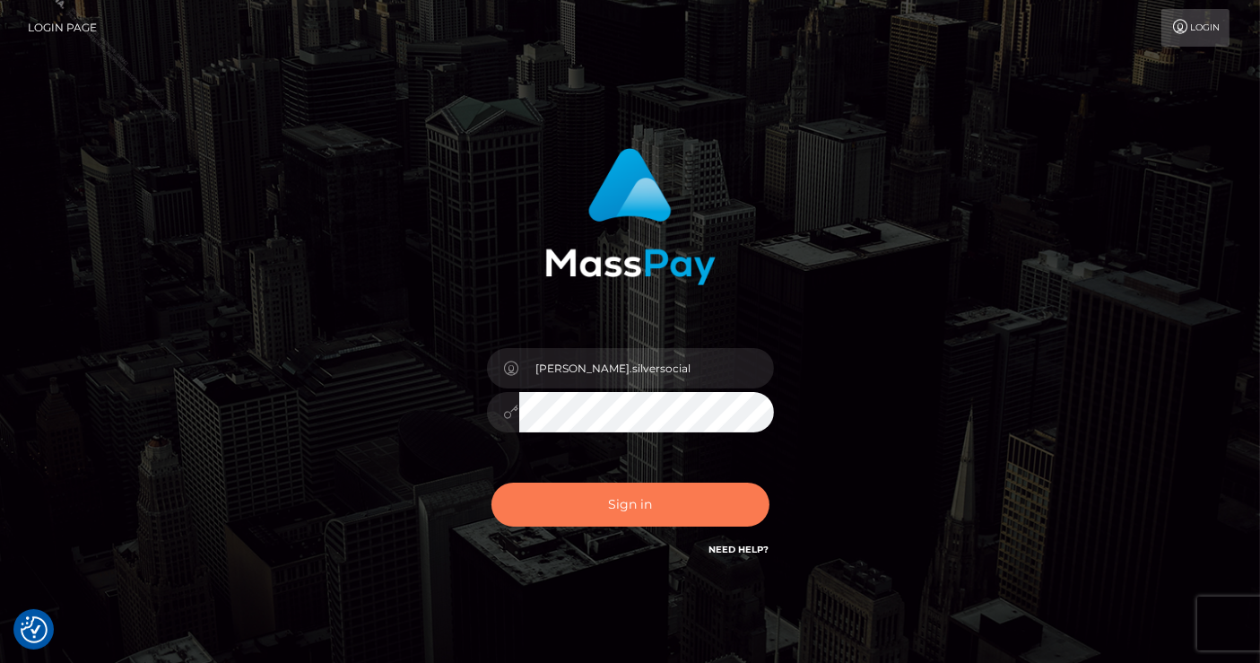
drag, startPoint x: 592, startPoint y: 513, endPoint x: 614, endPoint y: 513, distance: 22.4
click at [592, 513] on button "Sign in" at bounding box center [630, 504] width 278 height 44
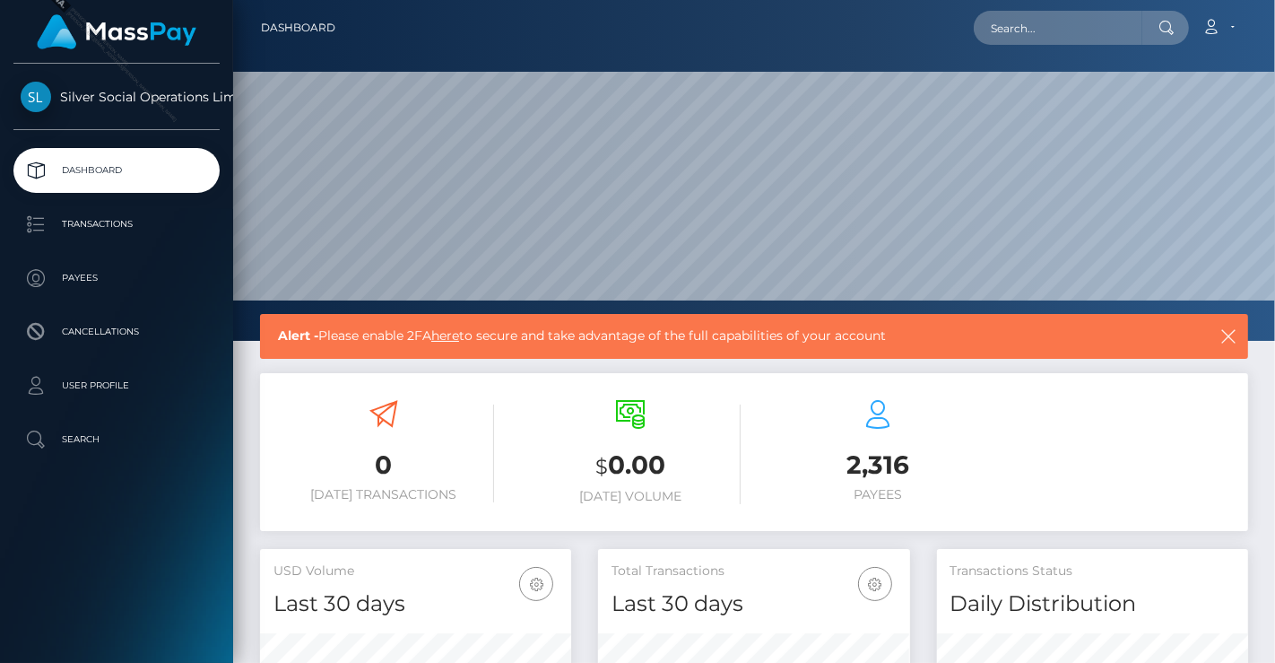
scroll to position [317, 311]
drag, startPoint x: 1015, startPoint y: 467, endPoint x: 825, endPoint y: 406, distance: 199.6
click at [1013, 463] on div "0 [DATE] Transactions $ 0.00 [DATE] Volume 2,316 Payees" at bounding box center [754, 453] width 988 height 135
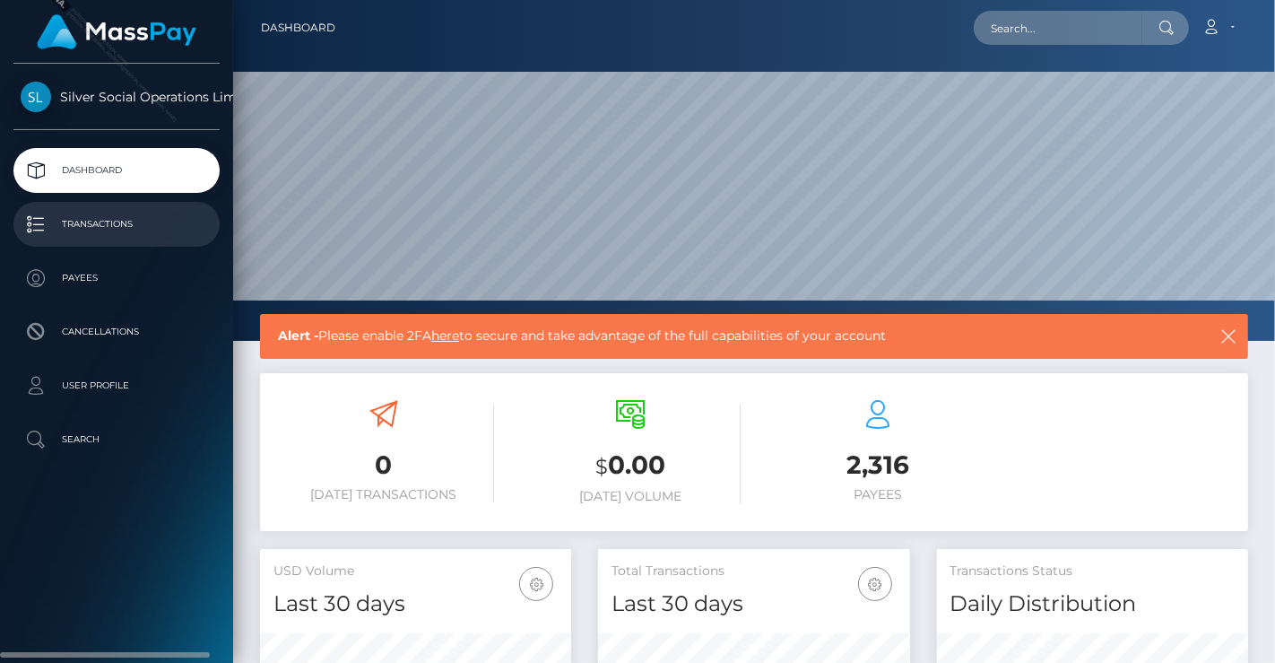
click at [133, 226] on p "Transactions" at bounding box center [117, 224] width 192 height 27
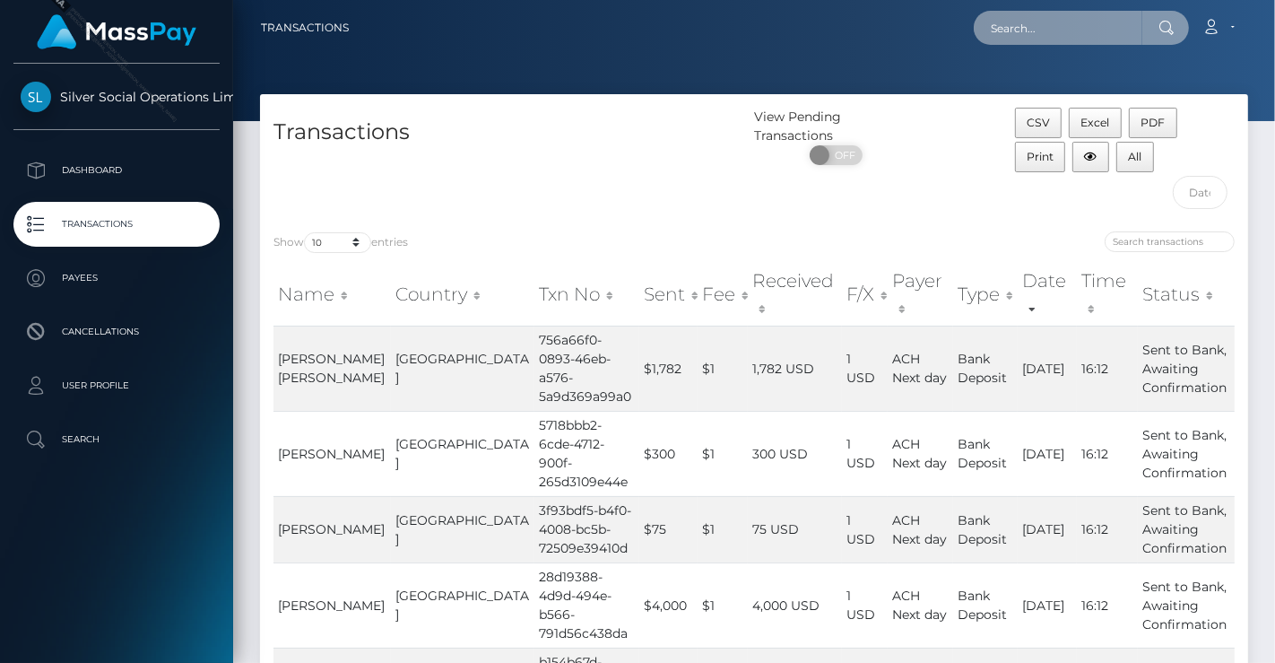
click at [1044, 37] on input "text" at bounding box center [1058, 28] width 169 height 34
paste input "eddb9141-c56c-4ea6-b7bf-b85c0e48bfee"
type input "eddb9141-c56c-4ea6-b7bf-b85c0e48bfee"
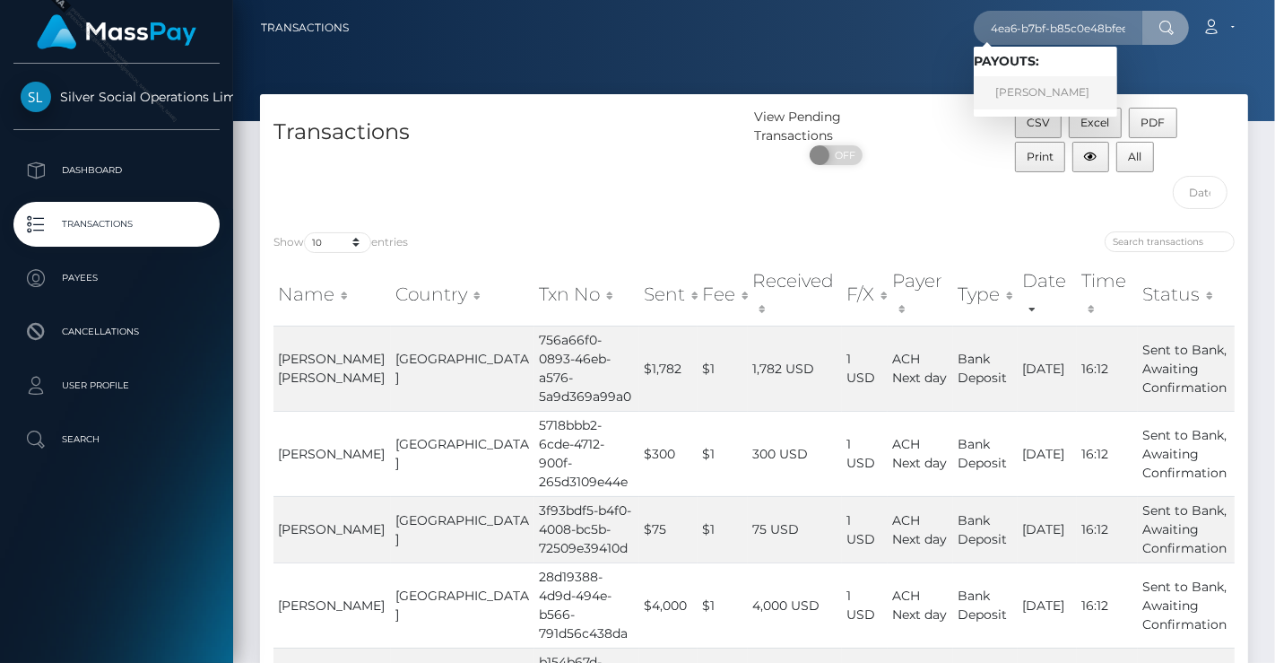
scroll to position [0, 0]
click at [1029, 92] on link "THOMAS M CENTOLA" at bounding box center [1045, 92] width 143 height 33
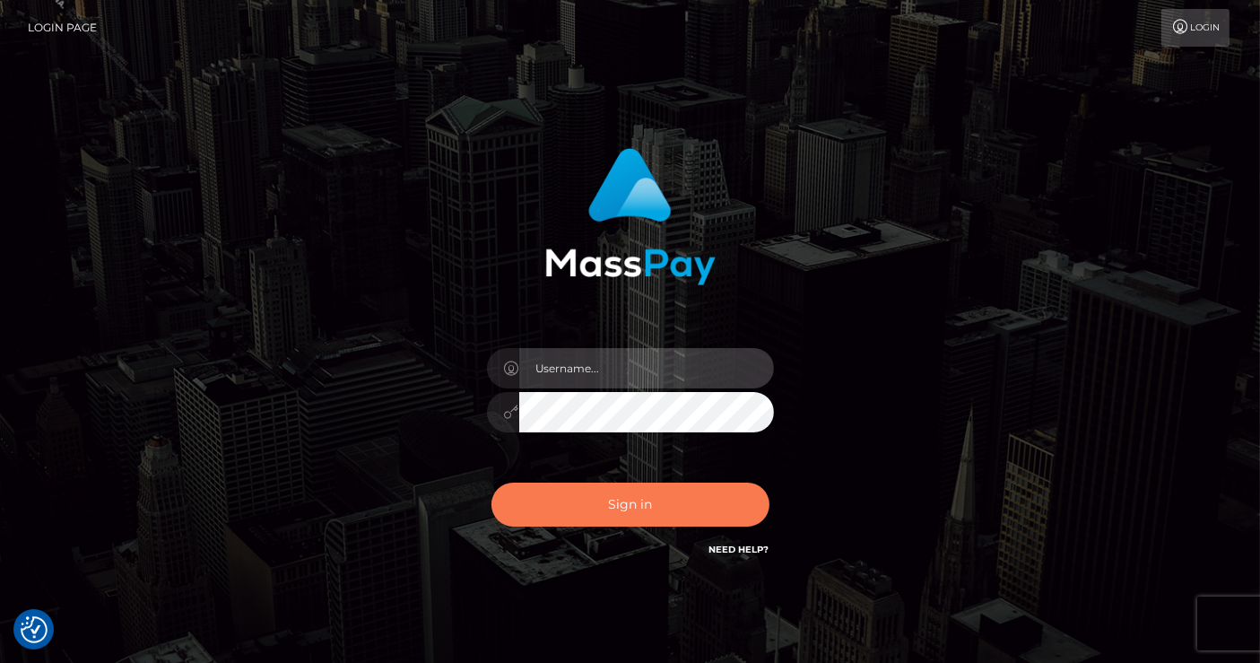
type input "[PERSON_NAME].Megabonanza"
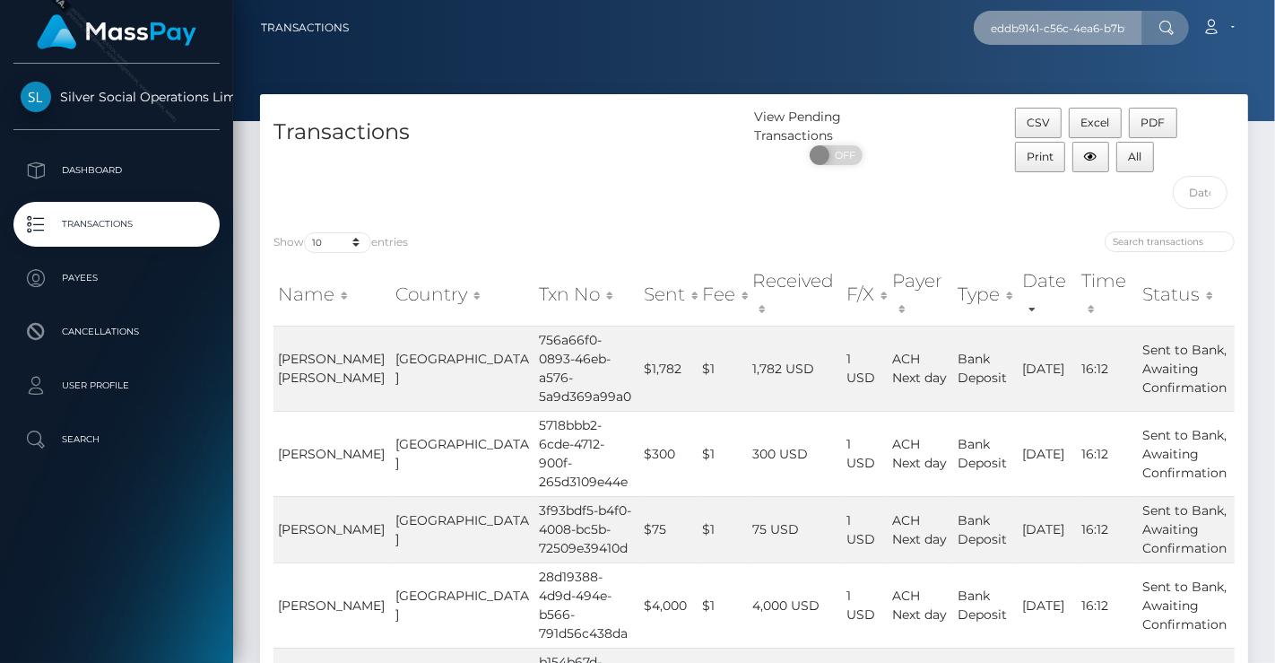
click at [1020, 19] on input "eddb9141-c56c-4ea6-b7bf-b85c0e48bfee" at bounding box center [1058, 28] width 169 height 34
click at [1163, 21] on icon at bounding box center [1166, 28] width 15 height 14
click at [1169, 29] on icon at bounding box center [1166, 28] width 15 height 14
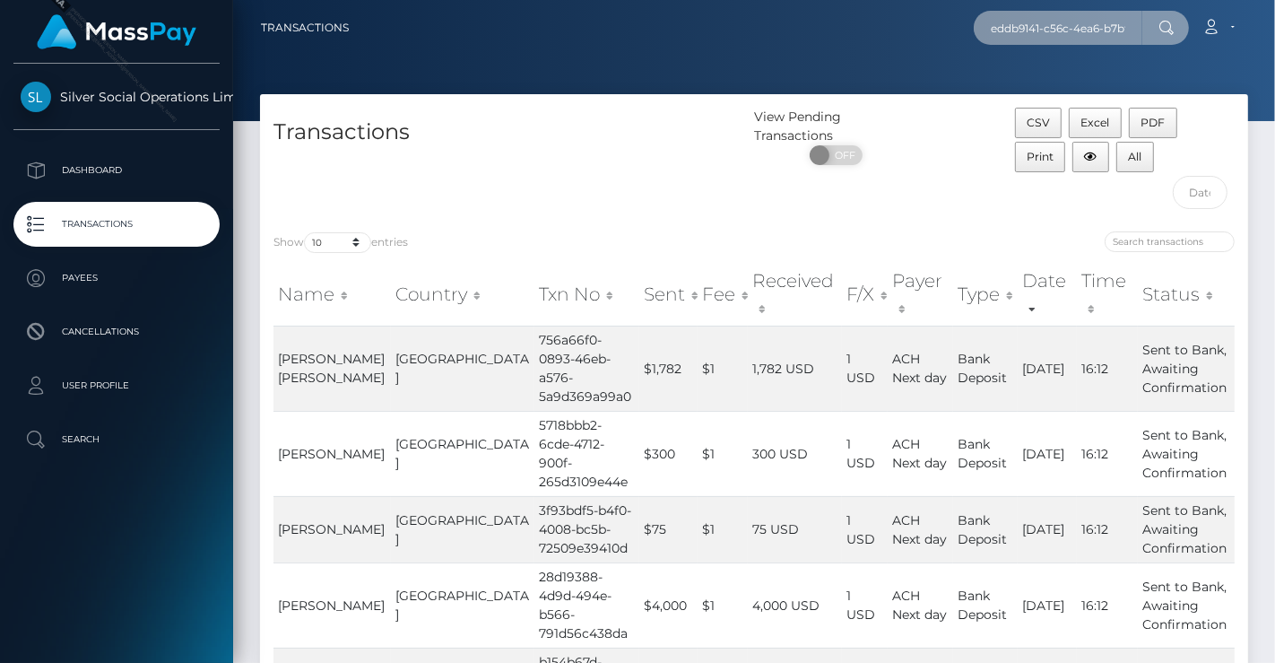
click at [1065, 16] on input "eddb9141-c56c-4ea6-b7bf-b85c0e48bfee" at bounding box center [1058, 28] width 169 height 34
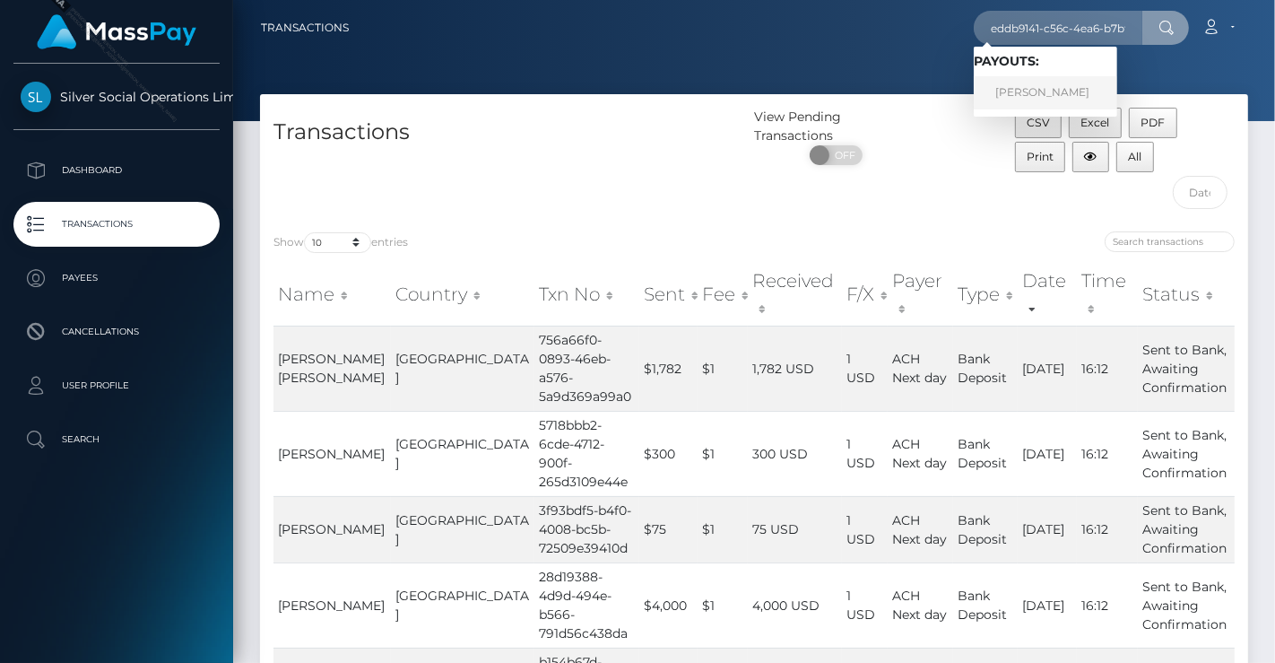
click at [1060, 92] on link "THOMAS M CENTOLA" at bounding box center [1045, 92] width 143 height 33
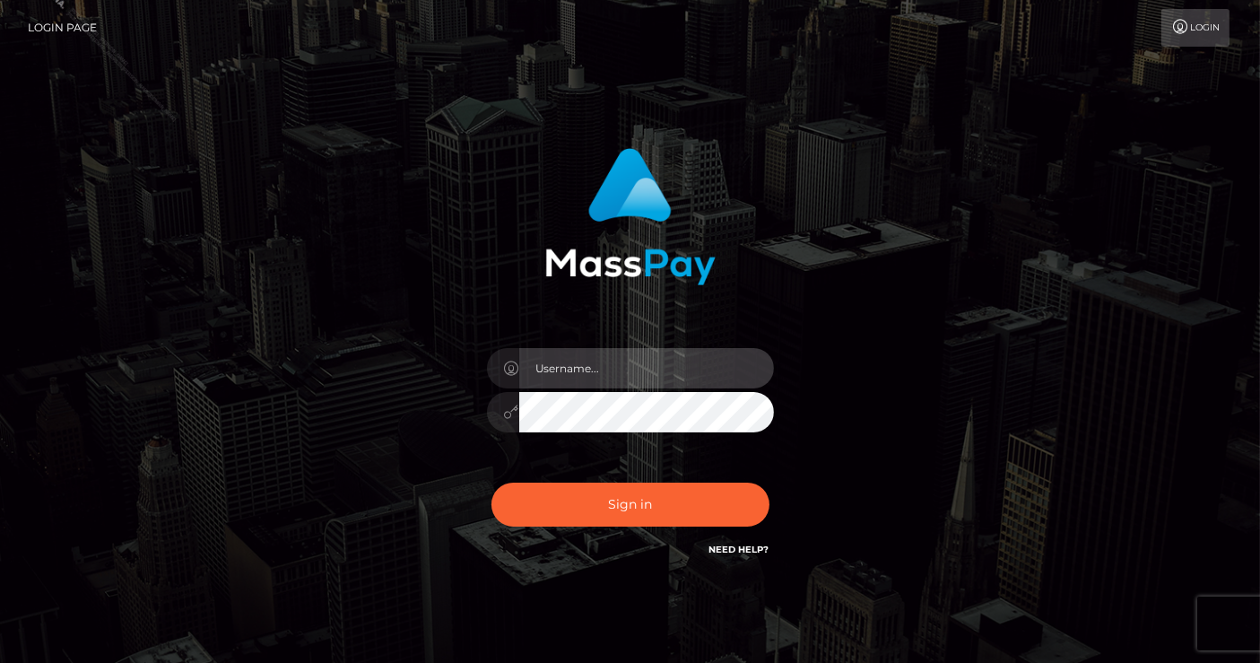
type input "[PERSON_NAME].Megabonanza"
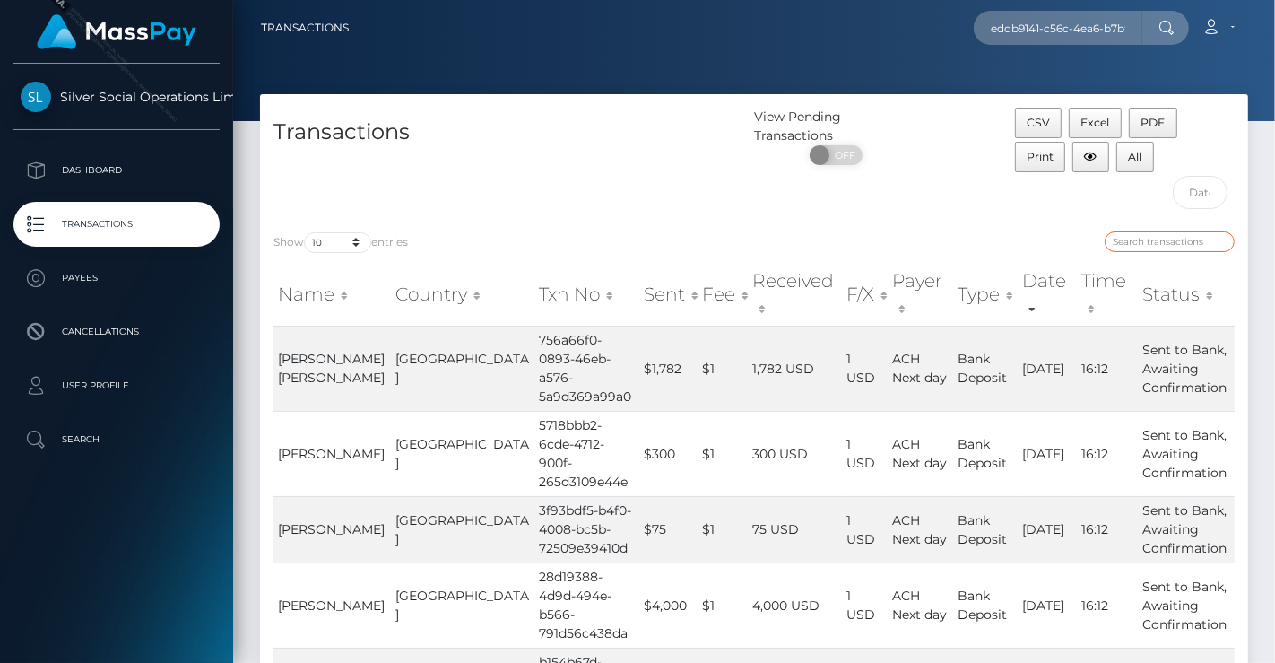
click at [1144, 233] on input "search" at bounding box center [1170, 241] width 130 height 21
click at [1047, 33] on input "eddb9141-c56c-4ea6-b7bf-b85c0e48bfee" at bounding box center [1058, 28] width 169 height 34
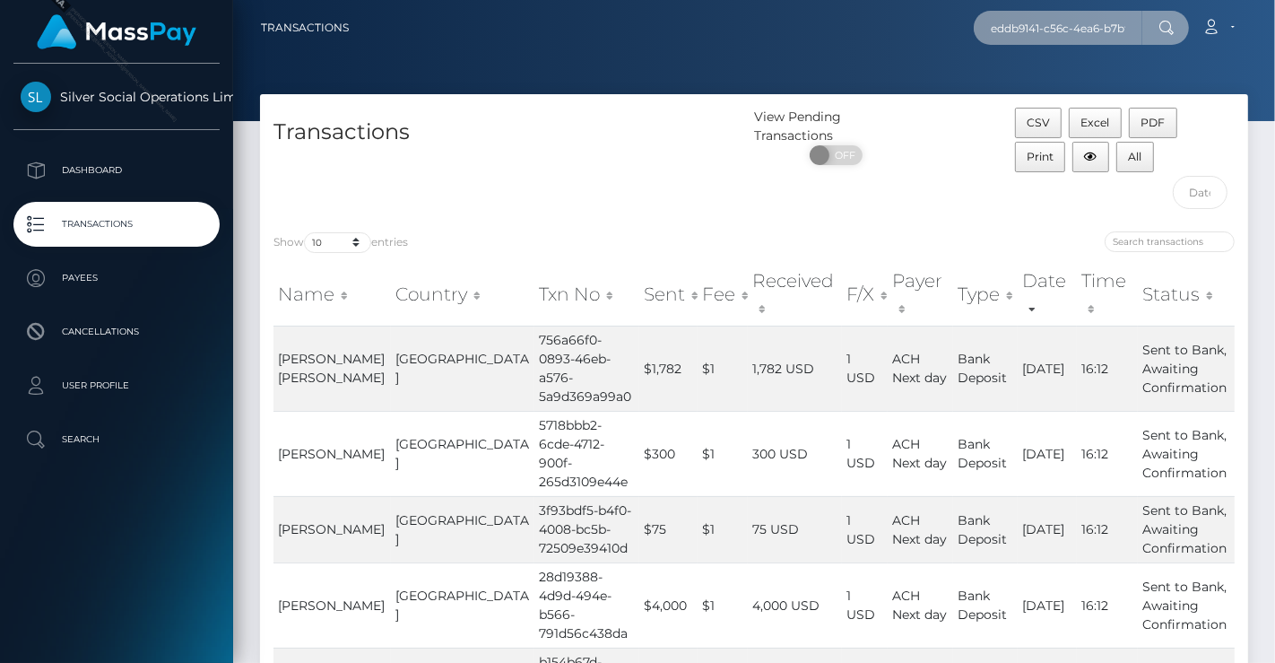
click at [1047, 33] on input "eddb9141-c56c-4ea6-b7bf-b85c0e48bfee" at bounding box center [1058, 28] width 169 height 34
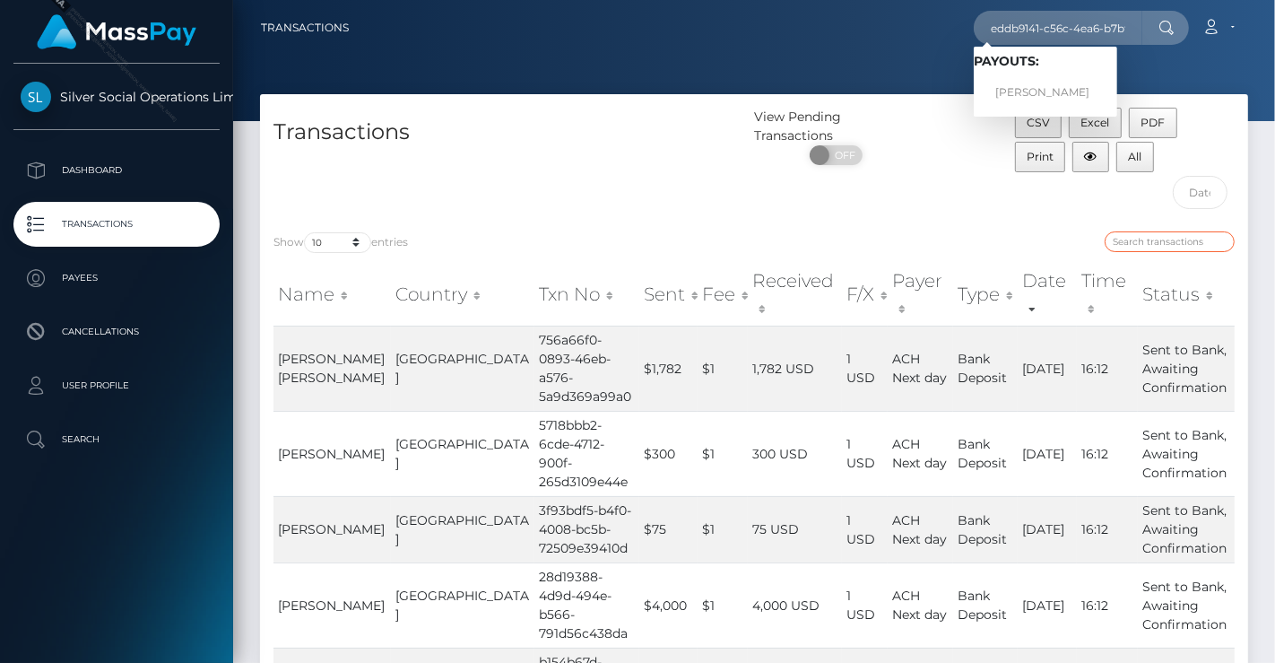
click at [1148, 236] on input "search" at bounding box center [1170, 241] width 130 height 21
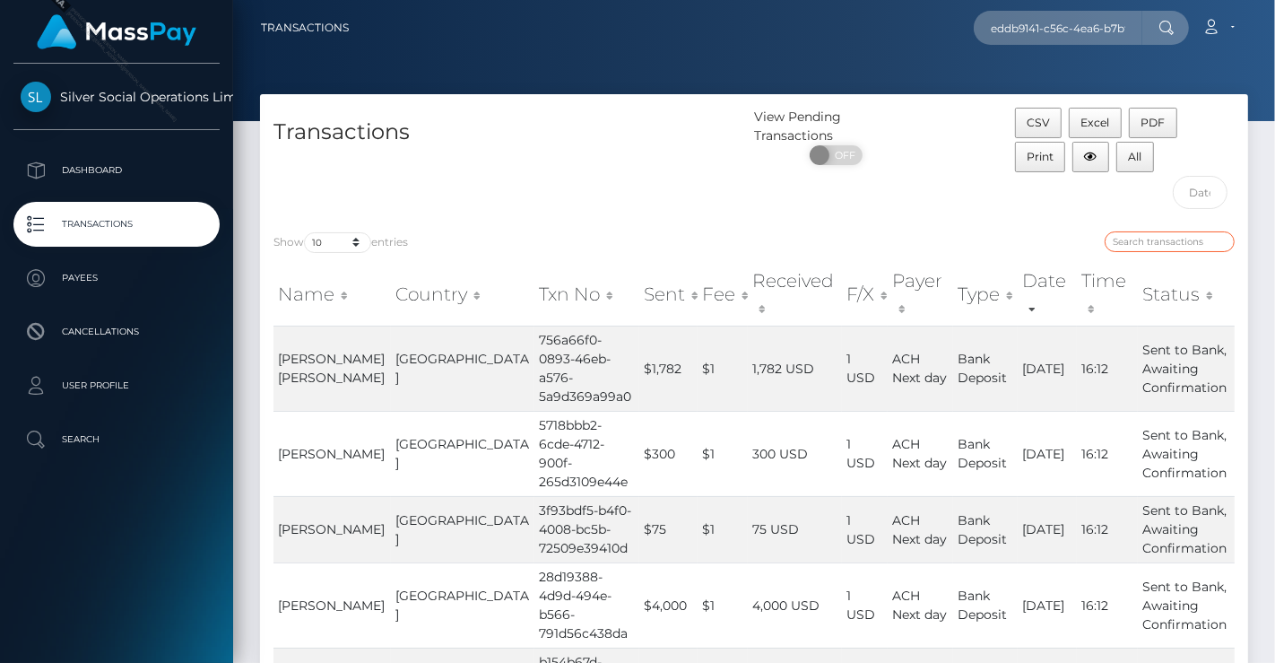
paste input "eddb9141-c56c-4ea6-b7bf-b85c0e48bfee"
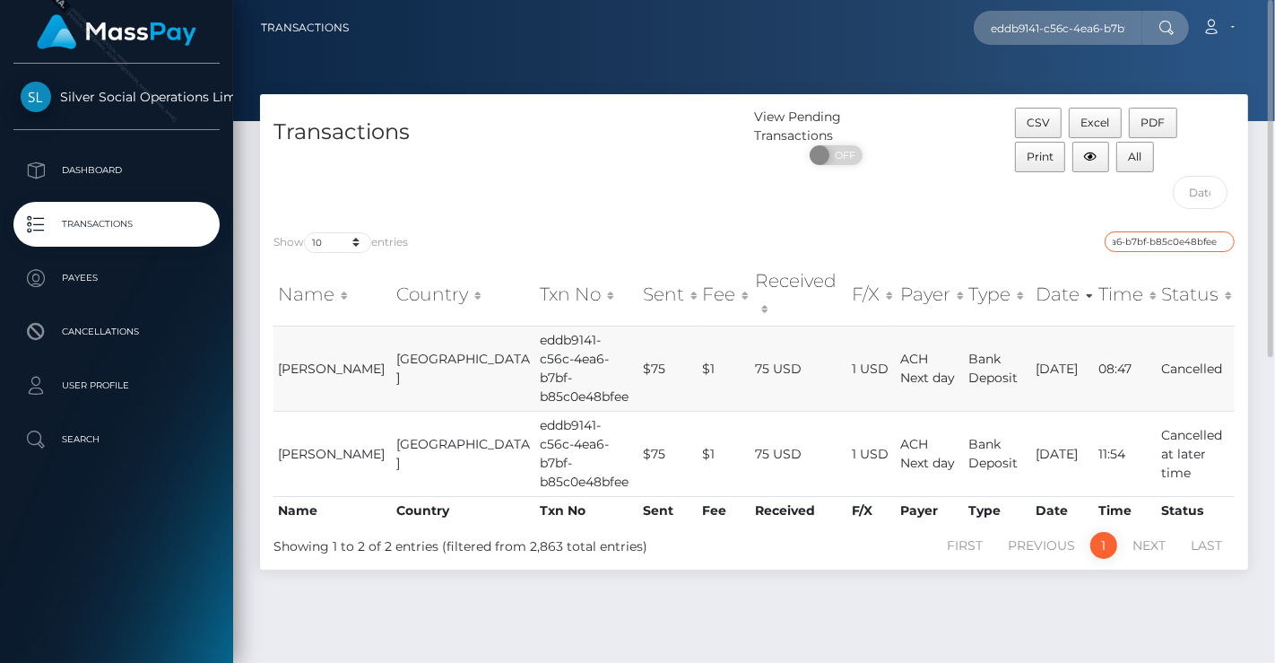
type input "eddb9141-c56c-4ea6-b7bf-b85c0e48bfee"
click at [698, 342] on td "$1" at bounding box center [724, 367] width 53 height 85
drag, startPoint x: 316, startPoint y: 331, endPoint x: 279, endPoint y: 324, distance: 38.3
click at [279, 325] on td "[PERSON_NAME]" at bounding box center [332, 367] width 118 height 85
copy span "[PERSON_NAME]"
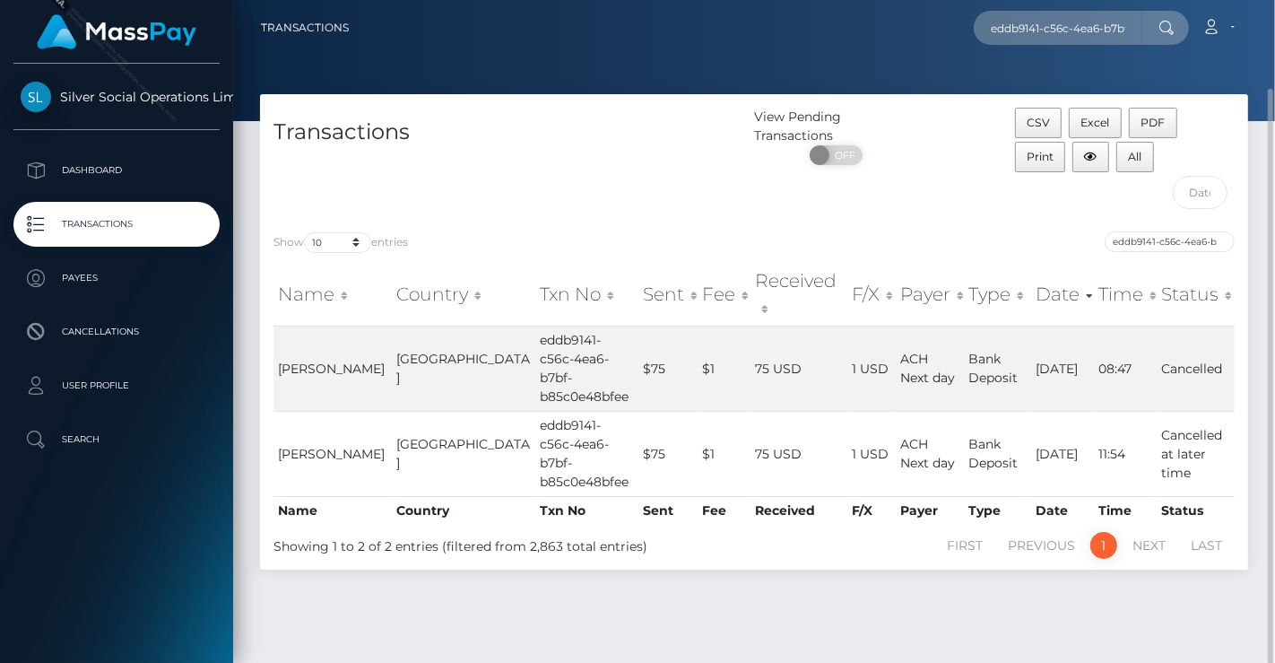
scroll to position [46, 0]
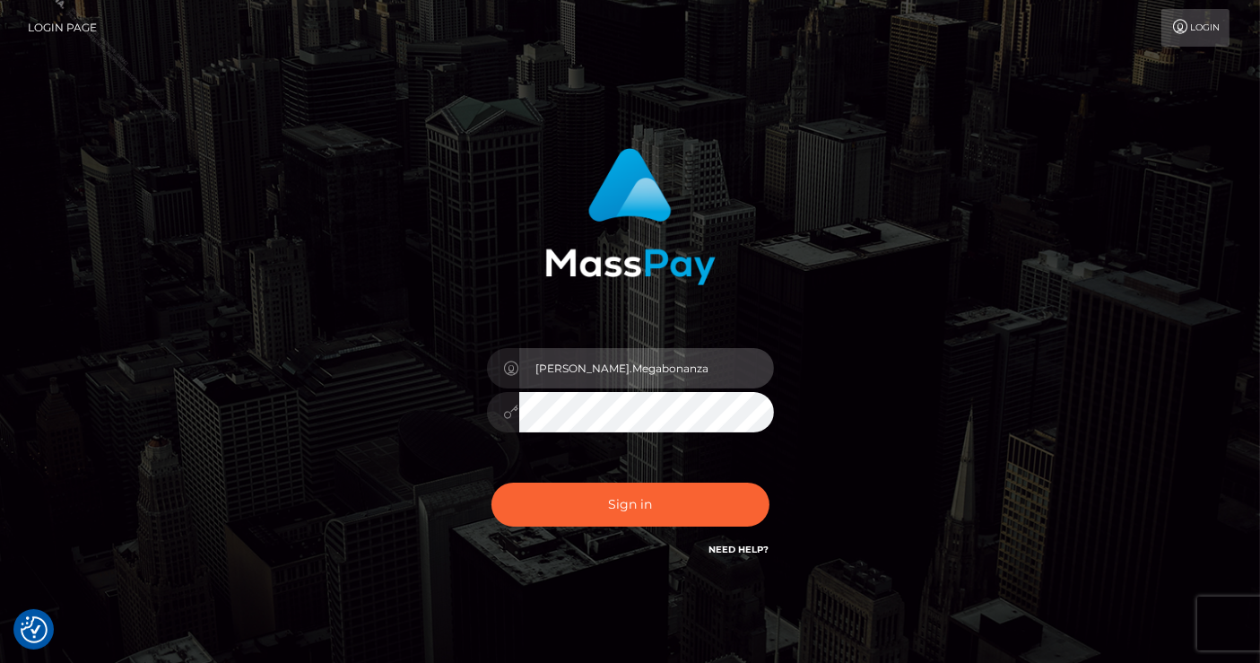
click at [665, 374] on input "Lindsey.Megabonanza" at bounding box center [646, 368] width 255 height 40
drag, startPoint x: 681, startPoint y: 372, endPoint x: 535, endPoint y: 383, distance: 146.5
click at [535, 383] on input "Lindsey.Megabonanza" at bounding box center [646, 368] width 255 height 40
click at [704, 381] on input "Lindsey.Megabonanza" at bounding box center [646, 368] width 255 height 40
drag, startPoint x: 705, startPoint y: 383, endPoint x: 481, endPoint y: 408, distance: 225.5
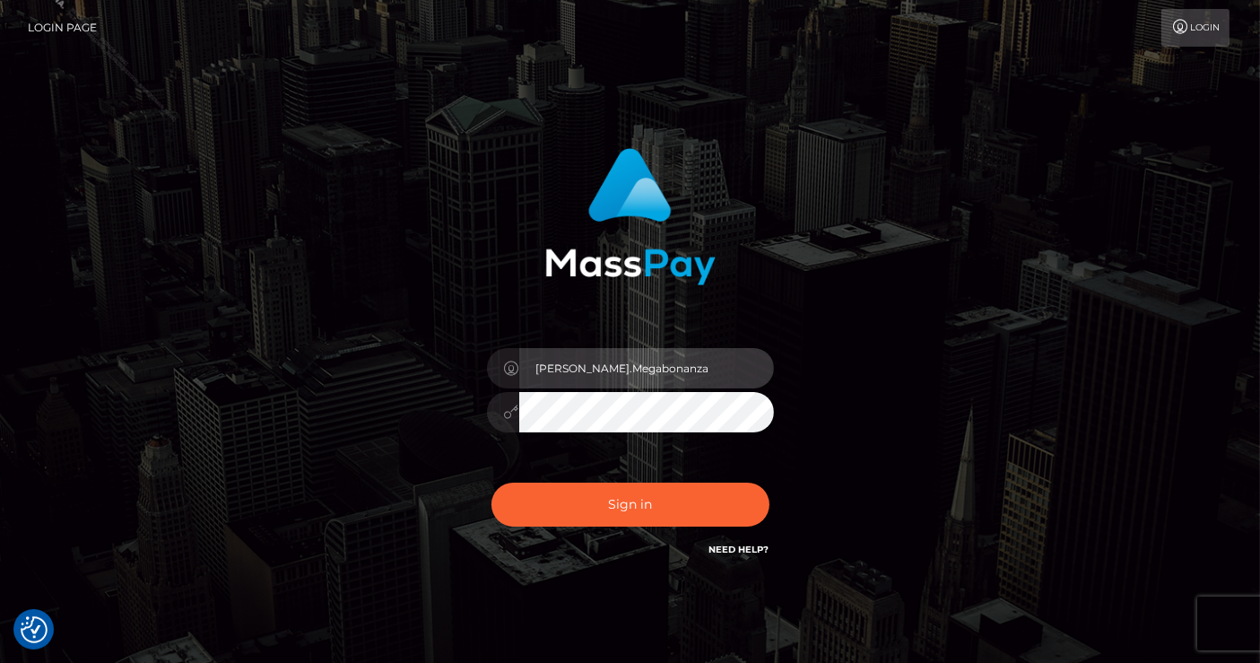
click at [471, 387] on div "Lindsey.Megabonanza Sign in" at bounding box center [629, 353] width 471 height 438
paste input "silversocial"
type input "Lindsey.silversocial"
click at [484, 411] on div "Lindsey.silversocial" at bounding box center [630, 402] width 314 height 137
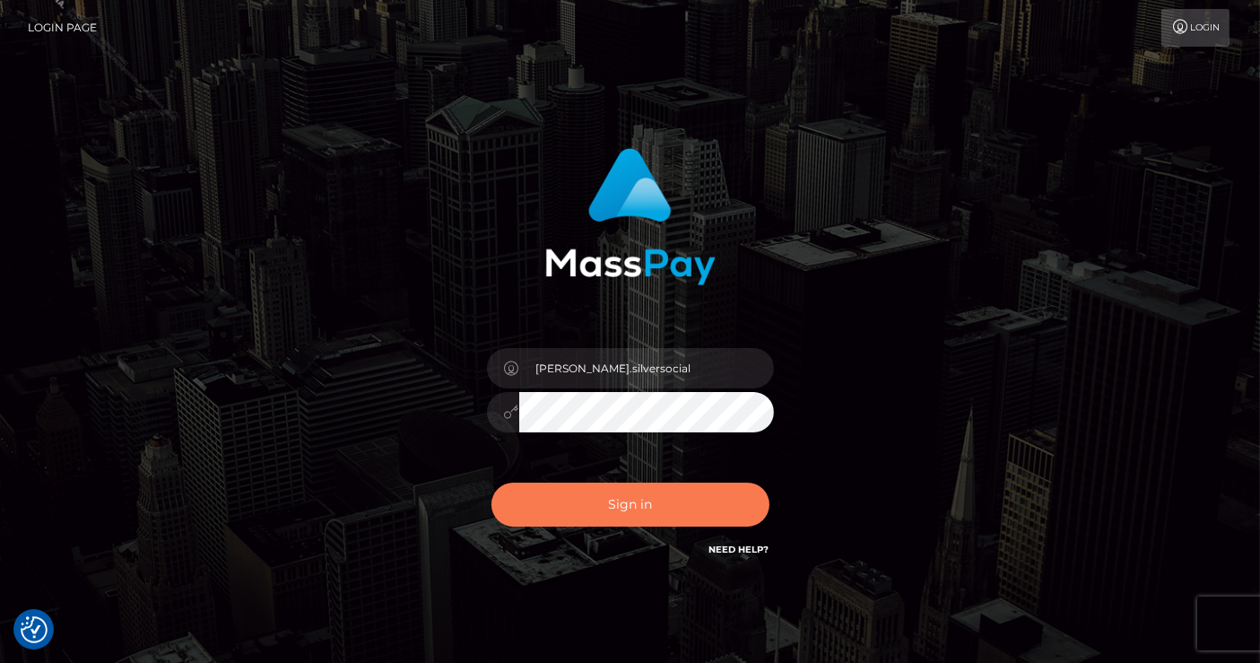
click at [593, 514] on button "Sign in" at bounding box center [630, 504] width 278 height 44
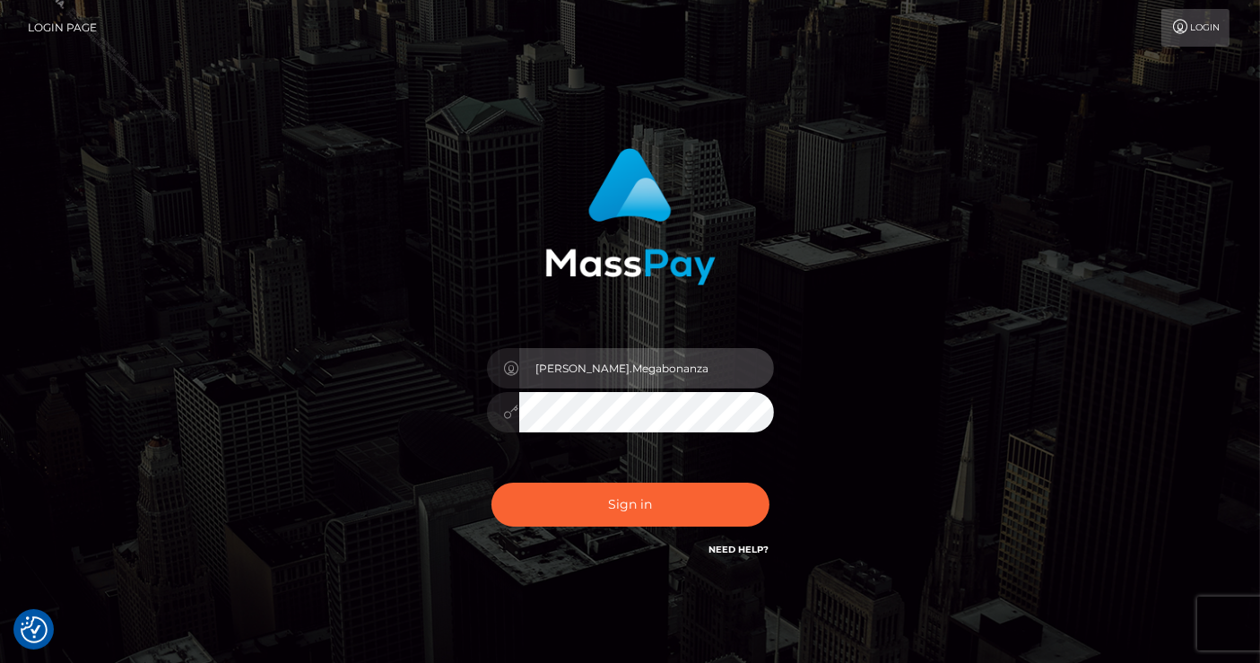
drag, startPoint x: 686, startPoint y: 375, endPoint x: 494, endPoint y: 375, distance: 191.9
click at [494, 375] on div "[PERSON_NAME].Megabonanza" at bounding box center [630, 365] width 287 height 35
paste input "silversocial"
type input "Lindsey.silversocial"
click at [507, 408] on div at bounding box center [630, 409] width 287 height 35
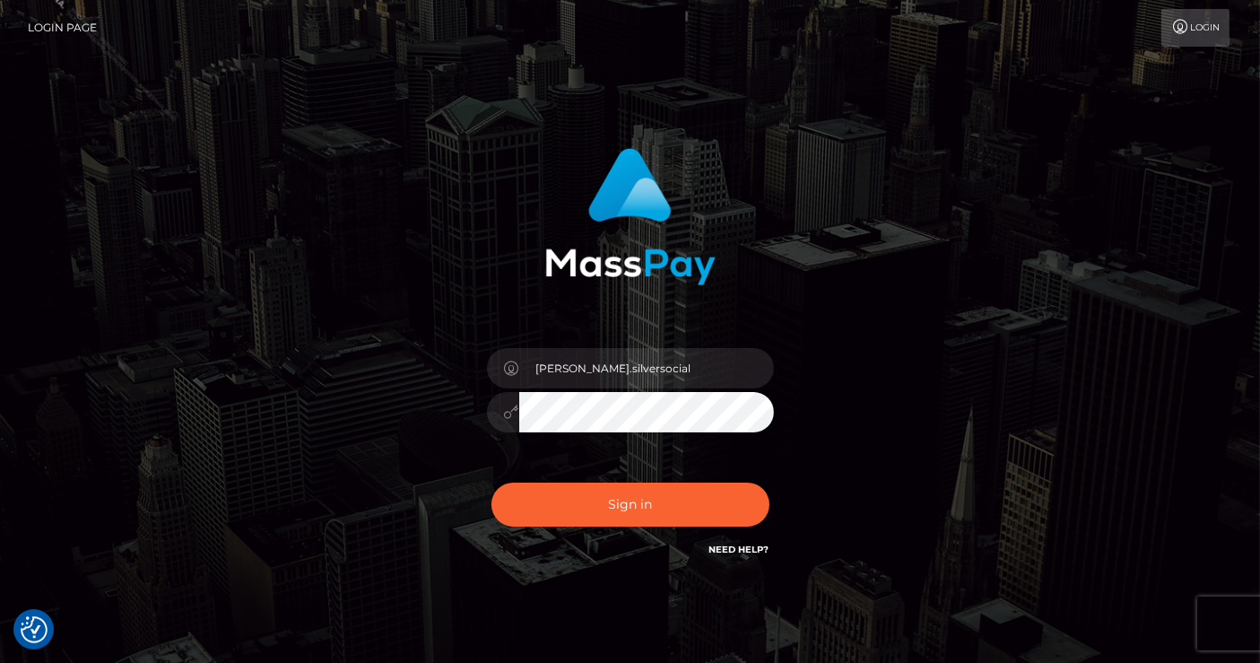
click at [610, 453] on div "Lindsey.silversocial" at bounding box center [630, 402] width 314 height 137
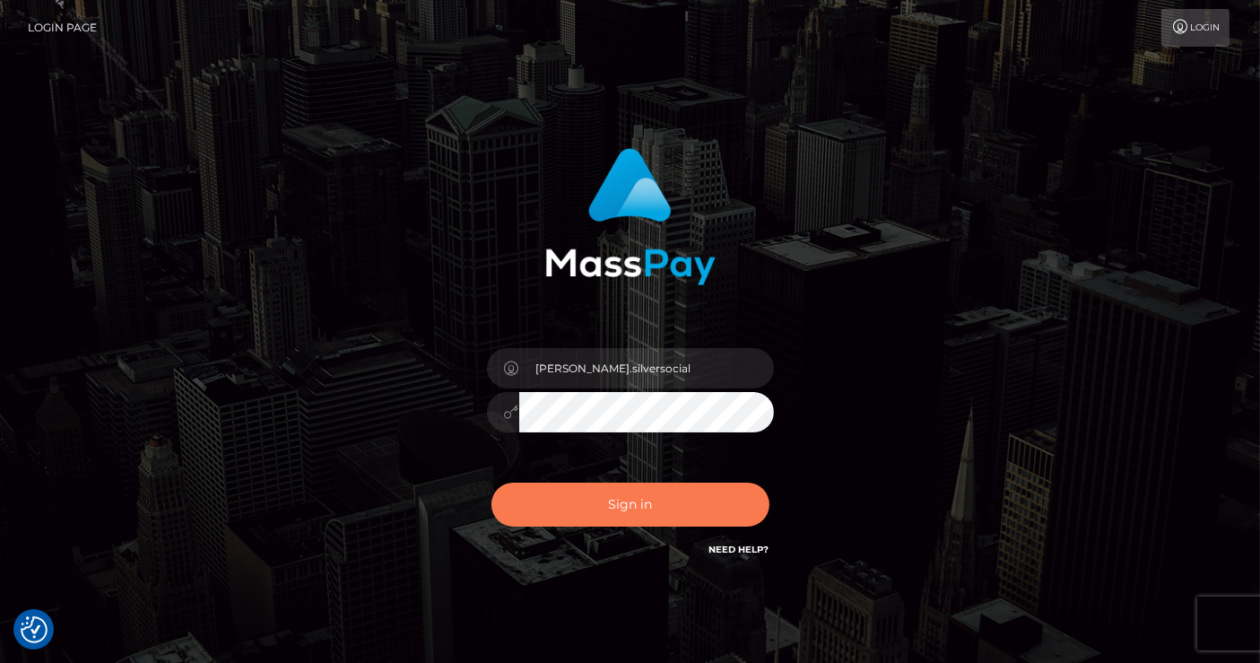
click at [615, 500] on button "Sign in" at bounding box center [630, 504] width 278 height 44
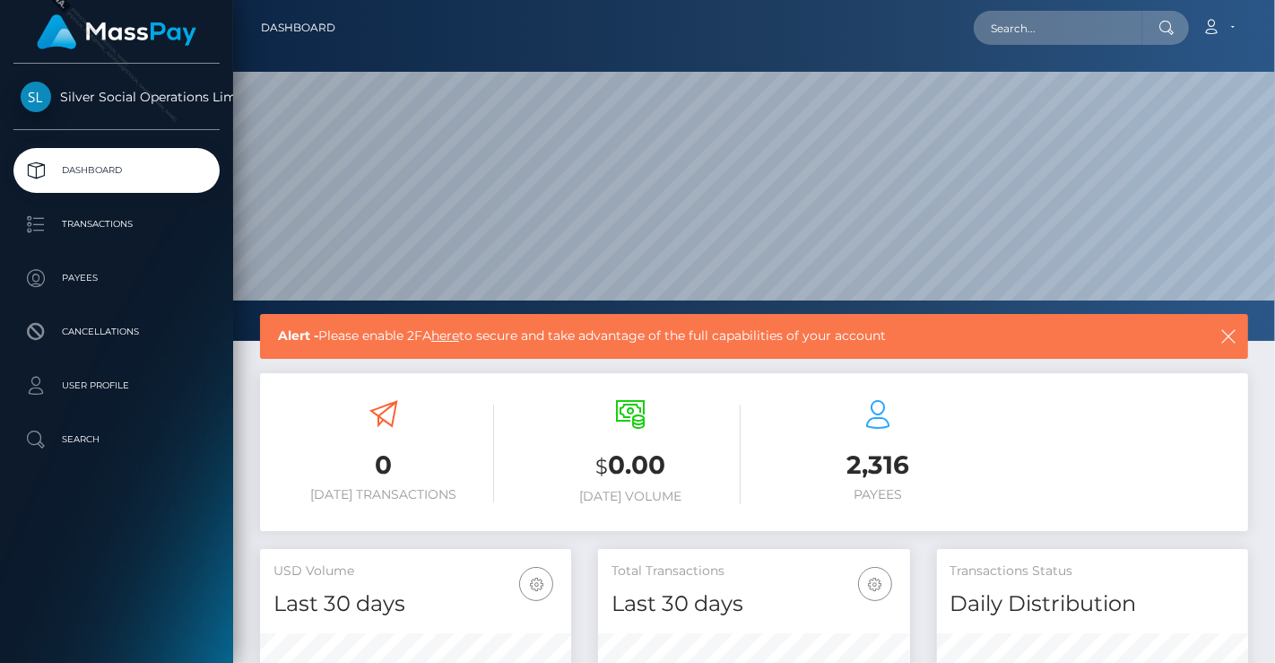
scroll to position [317, 311]
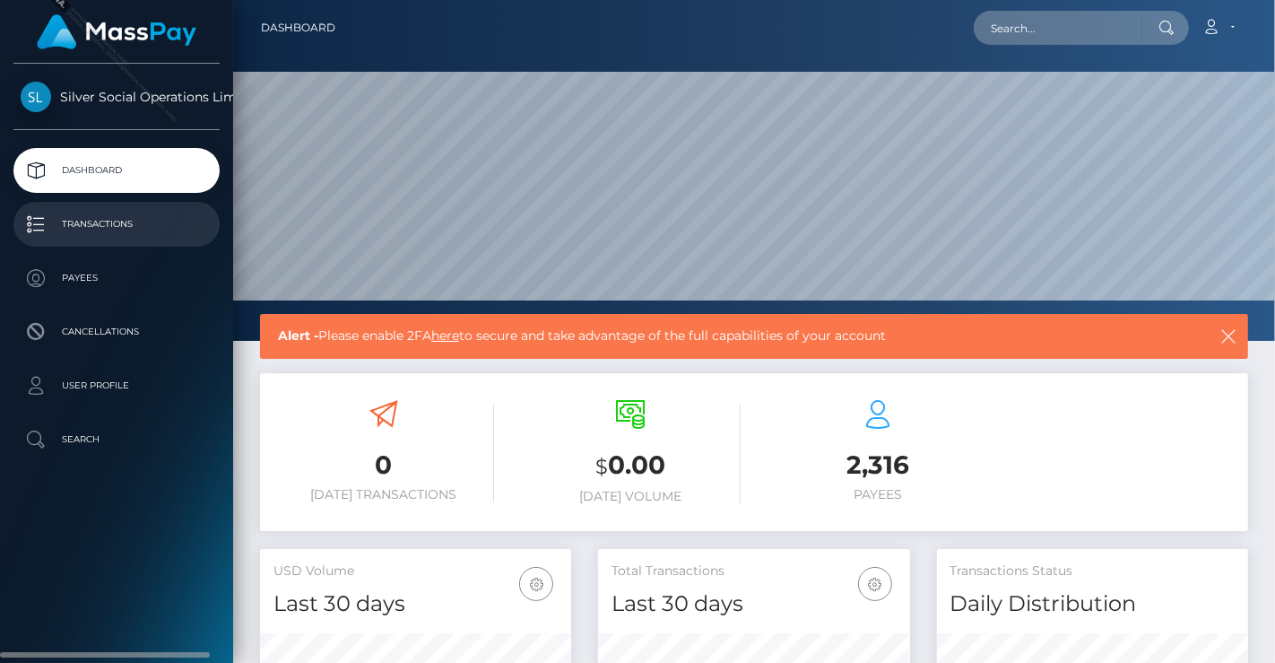
click at [120, 226] on p "Transactions" at bounding box center [117, 224] width 192 height 27
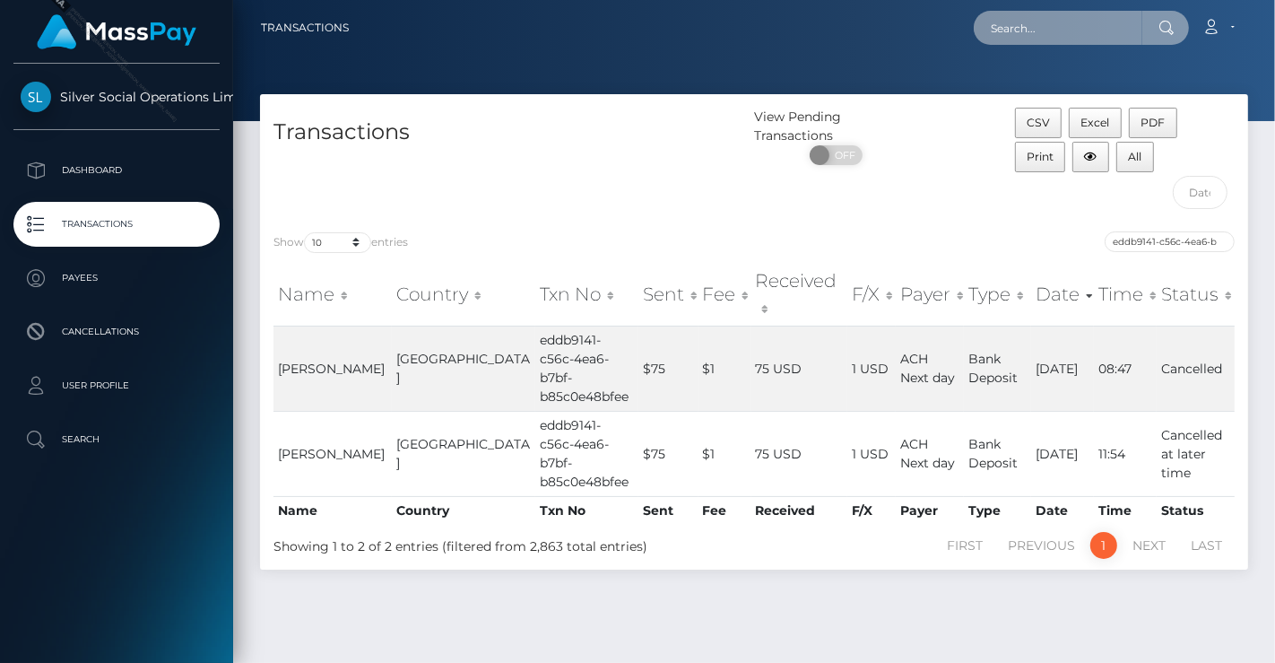
click at [1088, 27] on input "text" at bounding box center [1058, 28] width 169 height 34
paste input "eddb9141-c56c-4ea6-b7bf-b85c0e48bfee"
type input "eddb9141-c56c-4ea6-b7bf-b85c0e48bfee"
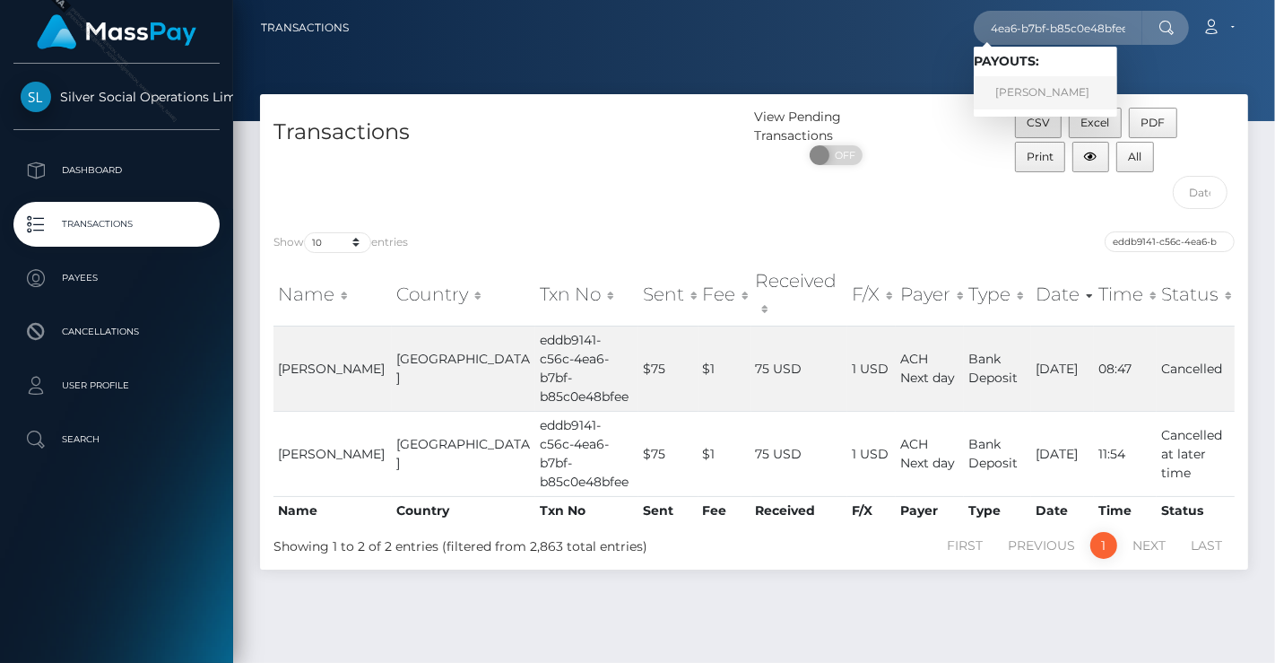
scroll to position [0, 0]
click at [1029, 87] on link "[PERSON_NAME]" at bounding box center [1045, 92] width 143 height 33
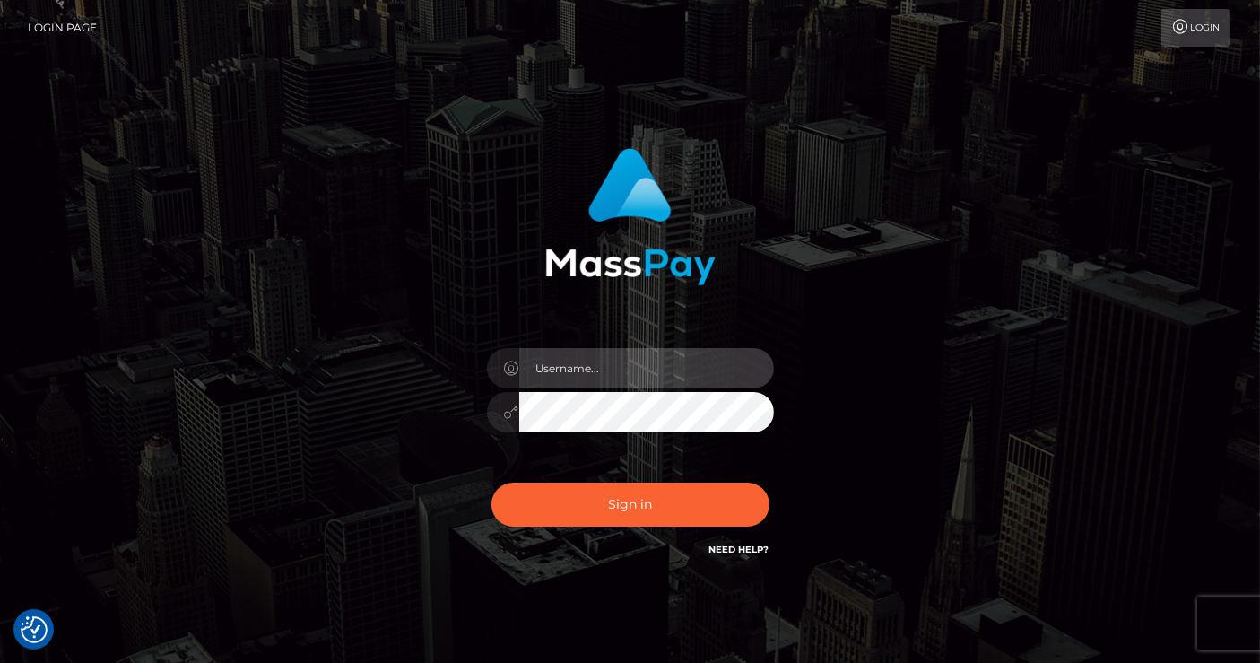
type input "[PERSON_NAME].silversocial"
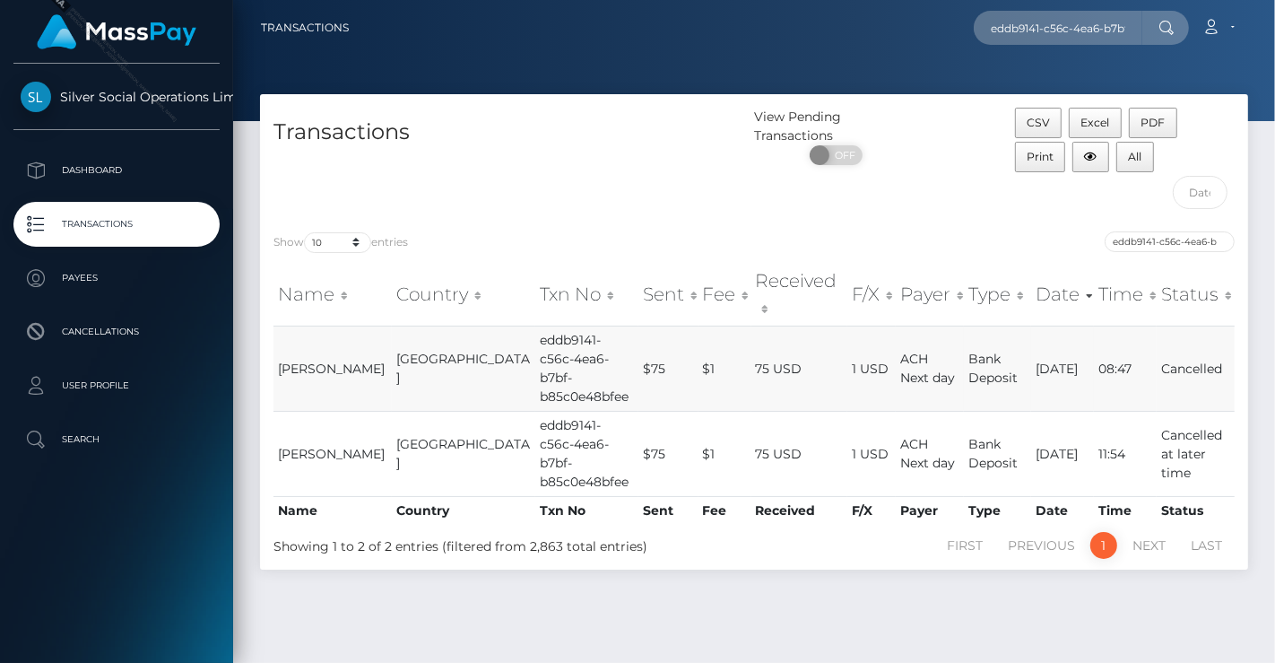
click at [912, 352] on td "ACH Next day" at bounding box center [930, 367] width 68 height 85
drag, startPoint x: 468, startPoint y: 347, endPoint x: 344, endPoint y: 335, distance: 124.3
click at [535, 347] on td "eddb9141-c56c-4ea6-b7bf-b85c0e48bfee" at bounding box center [586, 367] width 102 height 85
click at [330, 360] on span "[PERSON_NAME]" at bounding box center [331, 368] width 107 height 16
click at [1196, 326] on td "Cancelled" at bounding box center [1196, 367] width 78 height 85
